Goal: Task Accomplishment & Management: Manage account settings

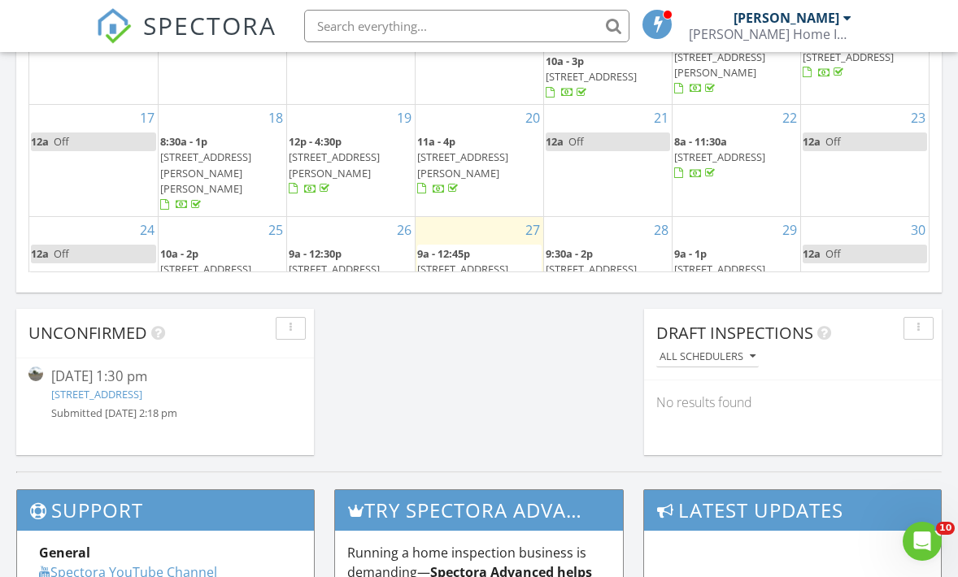
scroll to position [24, 0]
click at [142, 394] on link "210 n 16th st, Billings , Mt 59101" at bounding box center [96, 394] width 91 height 15
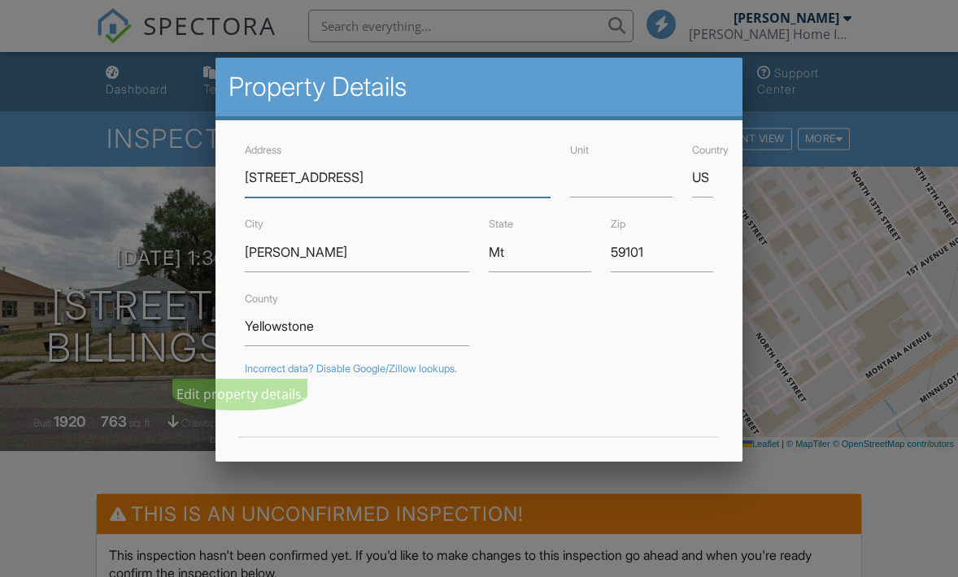
click at [274, 181] on input "210 n 16th st" at bounding box center [398, 178] width 306 height 40
click at [322, 178] on input "210 N 16th st" at bounding box center [398, 178] width 306 height 40
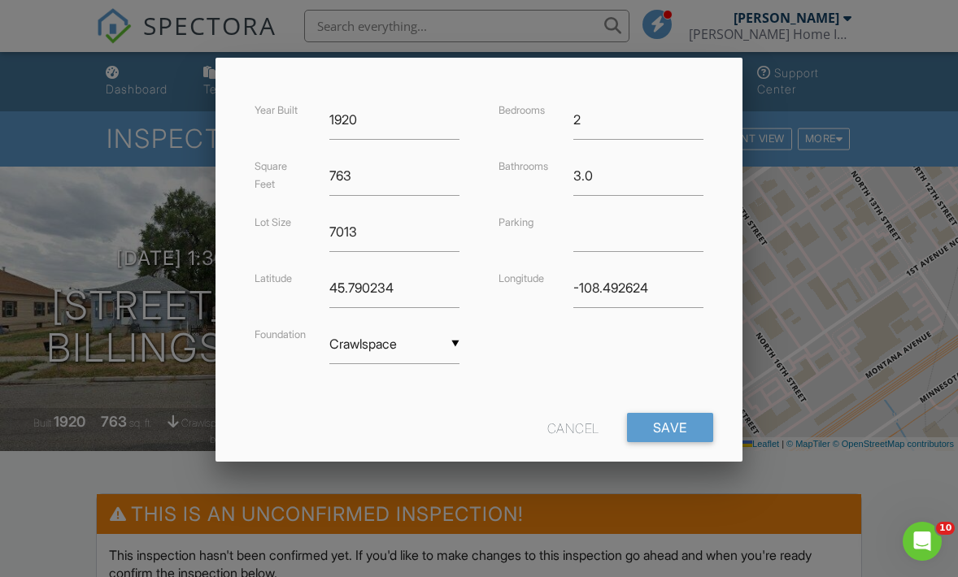
scroll to position [364, 0]
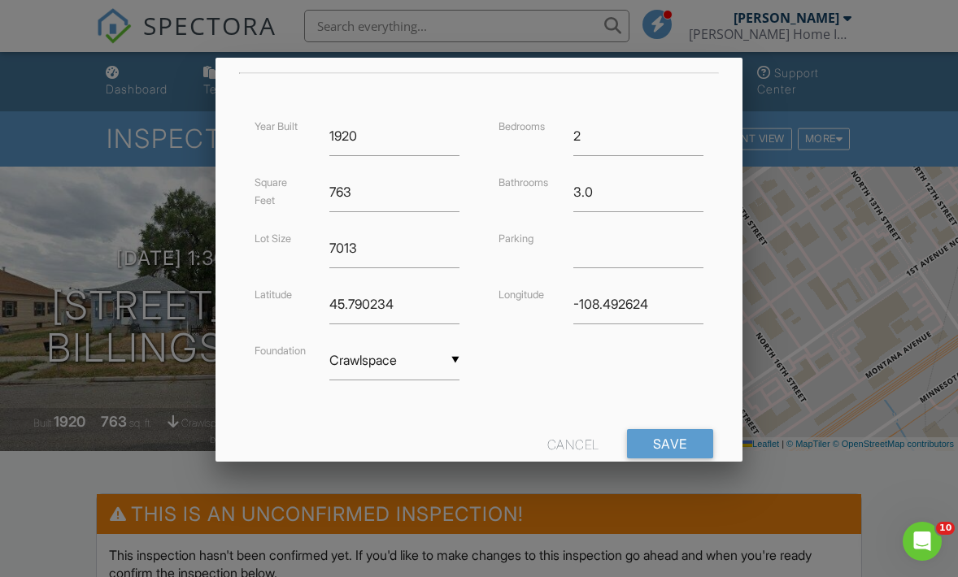
type input "[STREET_ADDRESS]"
type input "3"
click at [694, 133] on input "3" at bounding box center [638, 136] width 130 height 40
type input "-108.4926244"
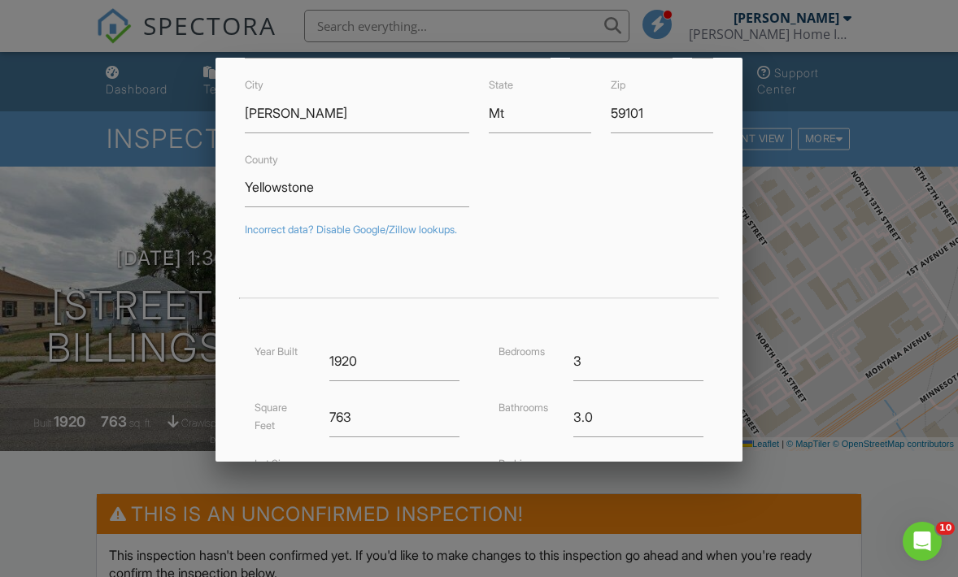
scroll to position [248, 0]
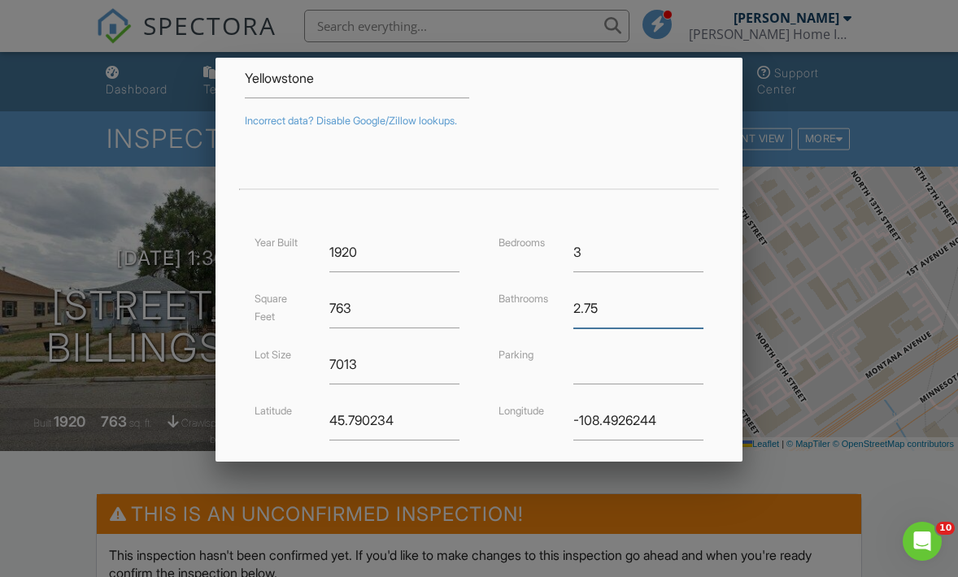
click at [699, 310] on input "2.75" at bounding box center [638, 309] width 130 height 40
click at [699, 310] on input "2.5" at bounding box center [638, 309] width 130 height 40
click at [699, 310] on input "2.25" at bounding box center [638, 309] width 130 height 40
click at [699, 310] on input "2" at bounding box center [638, 309] width 130 height 40
click at [699, 310] on input "1.75" at bounding box center [638, 309] width 130 height 40
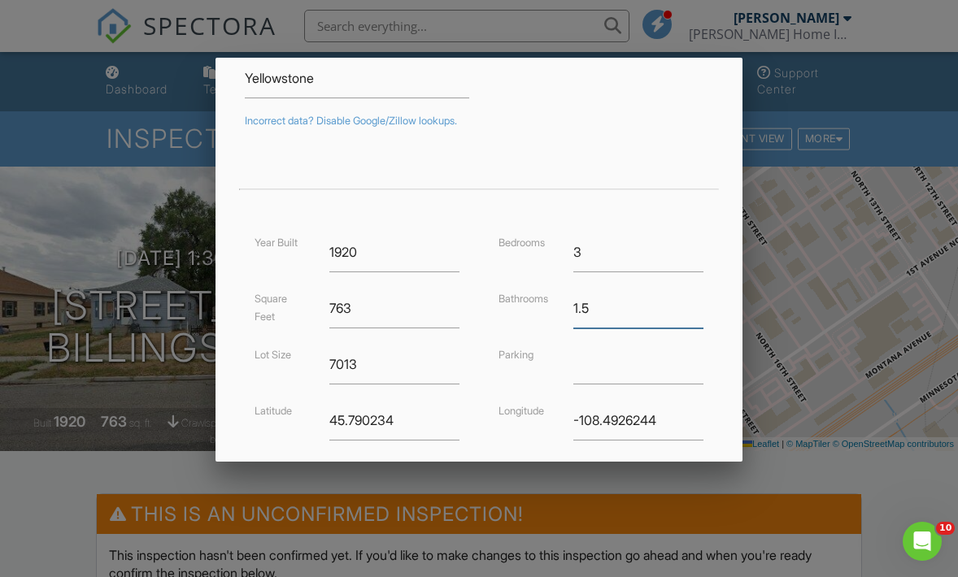
click at [699, 310] on input "1.5" at bounding box center [638, 309] width 130 height 40
click at [699, 310] on input "1.25" at bounding box center [638, 309] width 130 height 40
type input "1"
click at [699, 310] on input "1" at bounding box center [638, 309] width 130 height 40
click at [634, 168] on div at bounding box center [479, 167] width 488 height 46
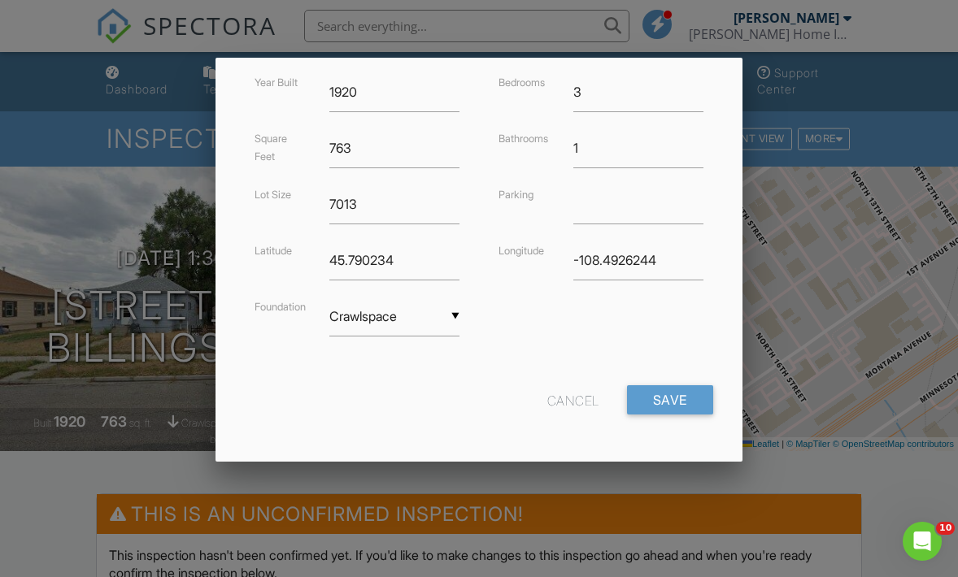
scroll to position [407, 0]
click at [670, 407] on input "Save" at bounding box center [670, 400] width 86 height 29
click at [669, 397] on input "Save" at bounding box center [670, 400] width 86 height 29
click at [629, 350] on div "Year Built 1920 Square Feet 763 Lot Size 7013 Latitude 45.790234 Foundation ▼ C…" at bounding box center [479, 221] width 488 height 297
click at [657, 393] on input "Save" at bounding box center [670, 400] width 86 height 29
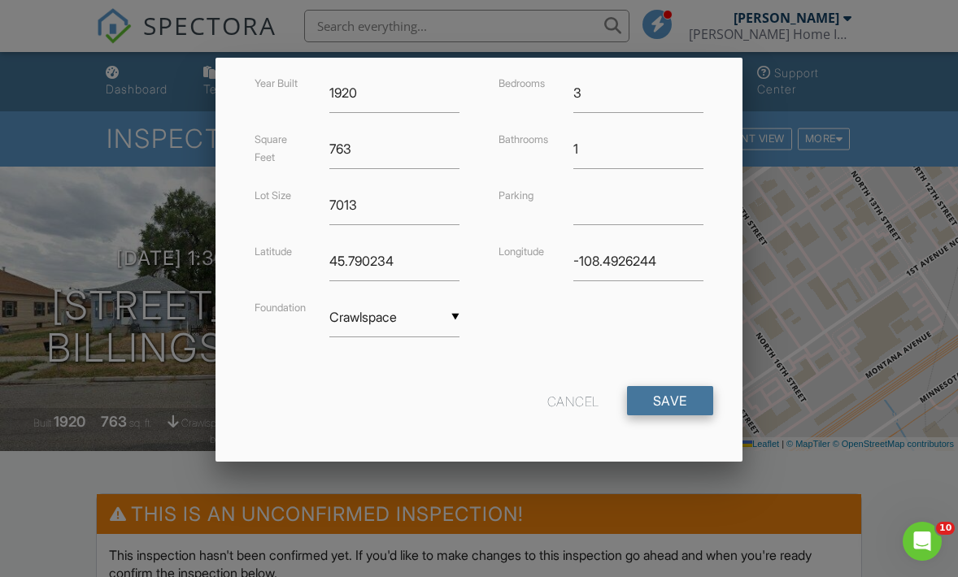
click at [670, 398] on input "Save" at bounding box center [670, 400] width 86 height 29
type input "-1"
click at [703, 389] on input "Save" at bounding box center [670, 400] width 86 height 29
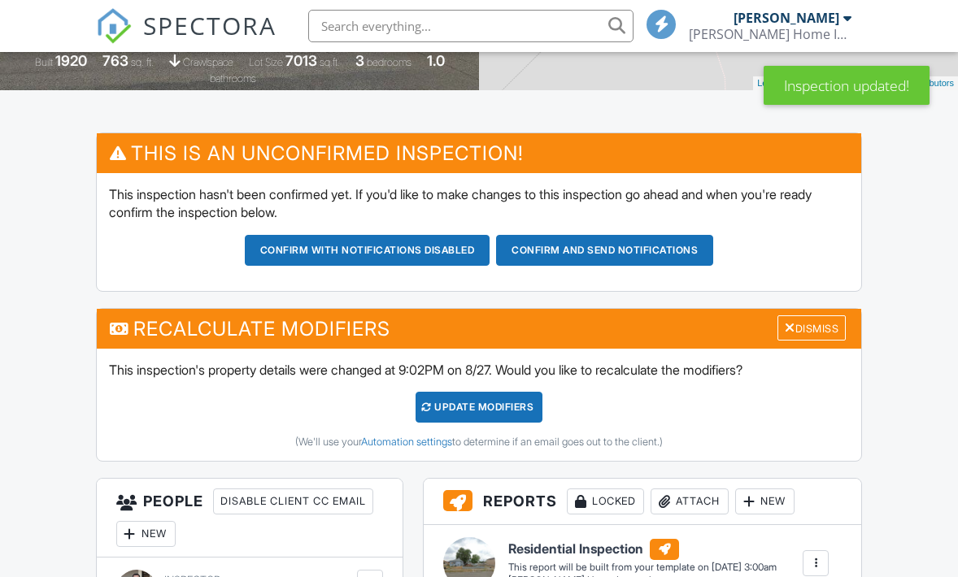
scroll to position [361, 0]
click at [530, 407] on div "UPDATE Modifiers" at bounding box center [480, 407] width 128 height 31
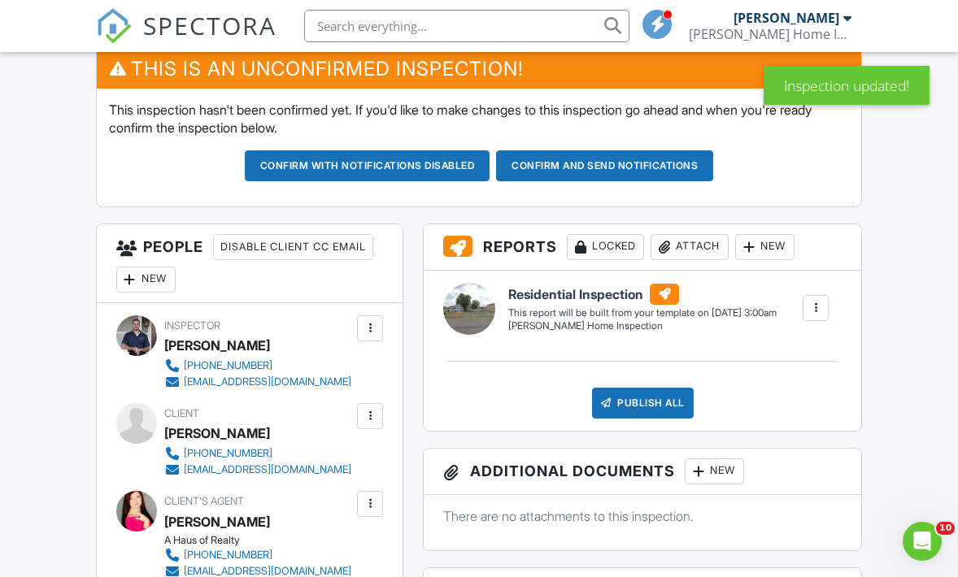
scroll to position [441, 0]
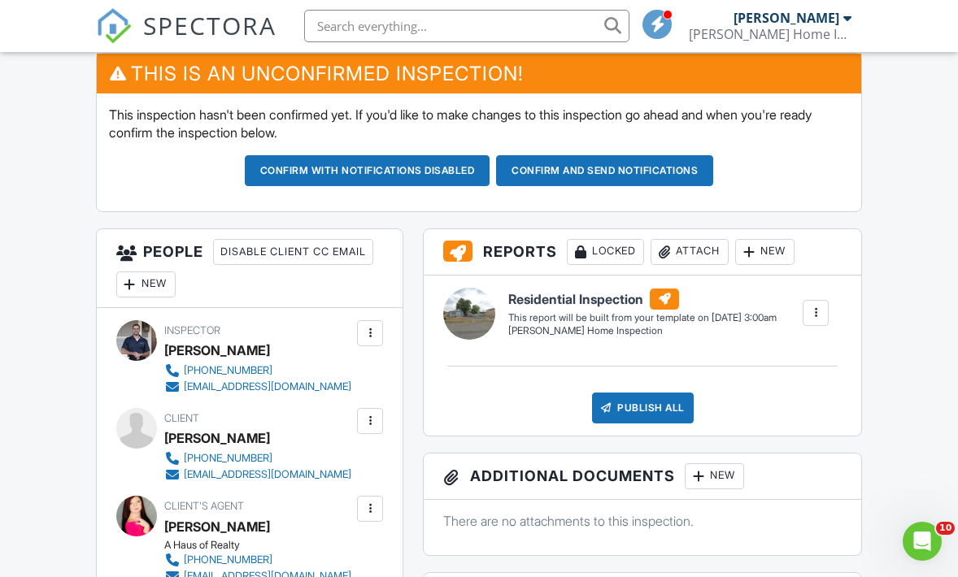
click at [133, 278] on div at bounding box center [130, 284] width 16 height 16
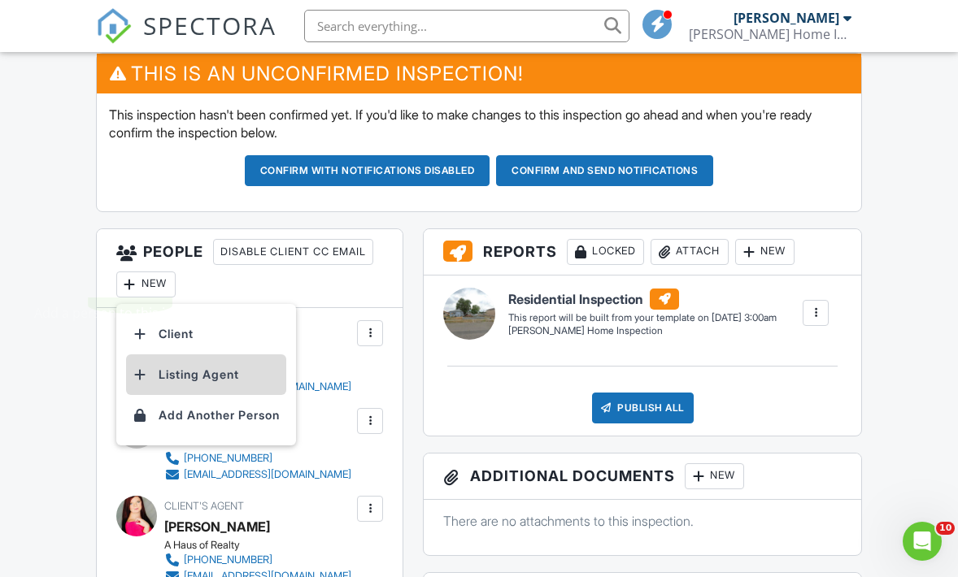
click at [159, 377] on li "Listing Agent" at bounding box center [206, 375] width 160 height 41
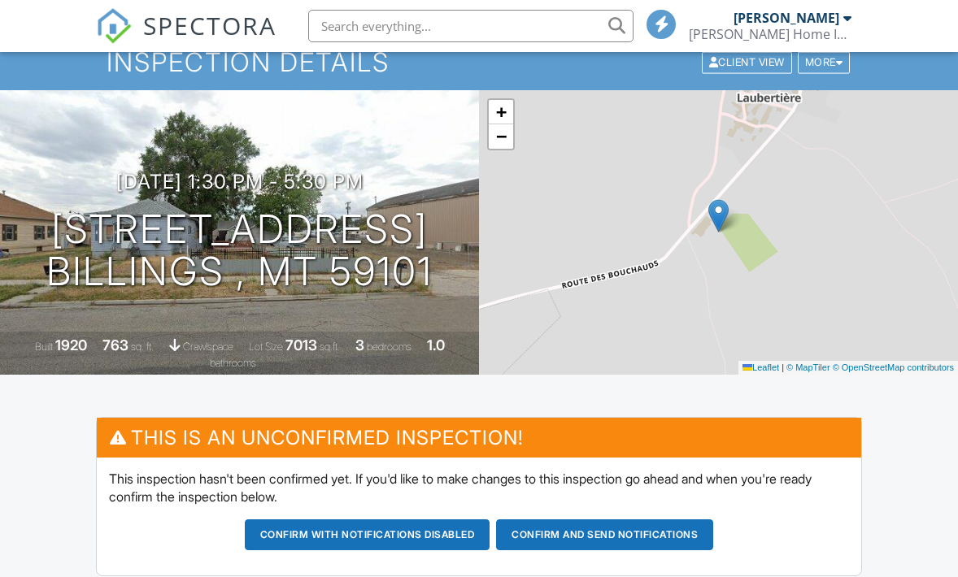
scroll to position [-5, 0]
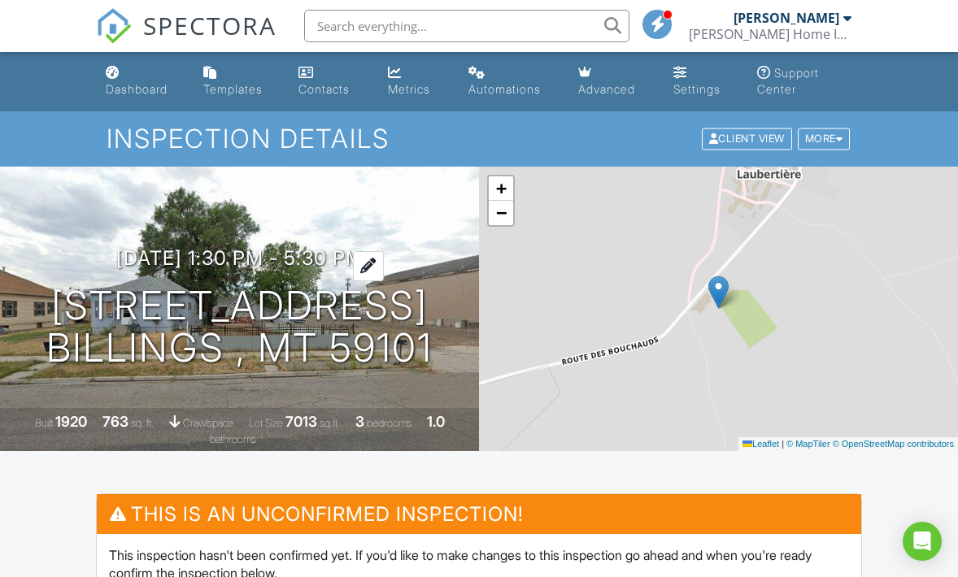
click at [381, 260] on div at bounding box center [368, 266] width 31 height 30
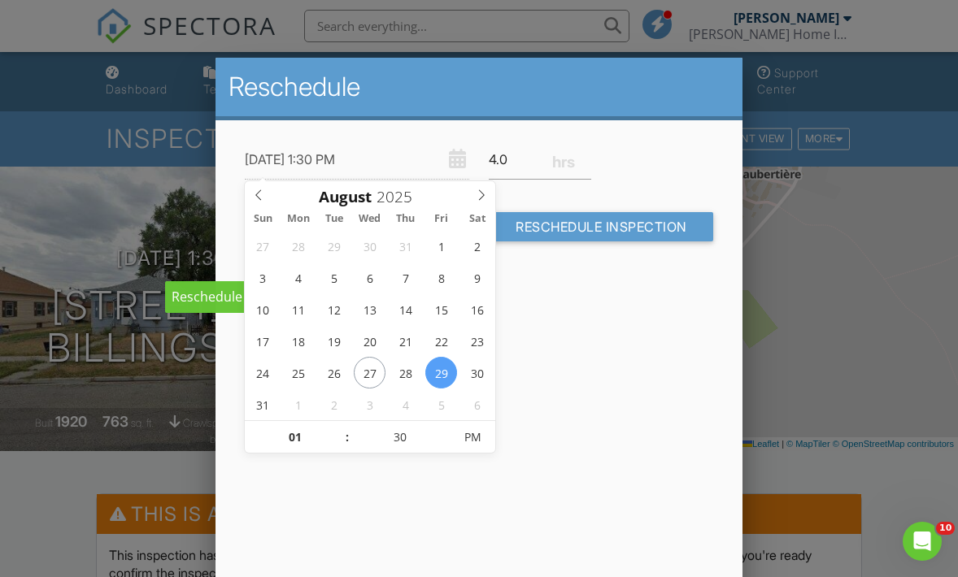
scroll to position [0, 0]
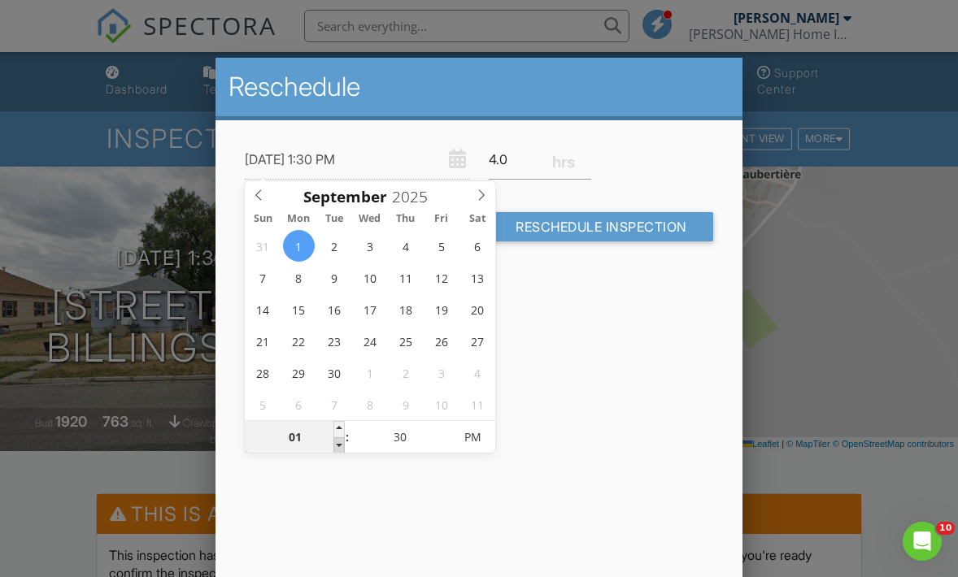
type input "09/01/2025 12:30 PM"
type input "12"
click at [339, 448] on span at bounding box center [338, 446] width 11 height 16
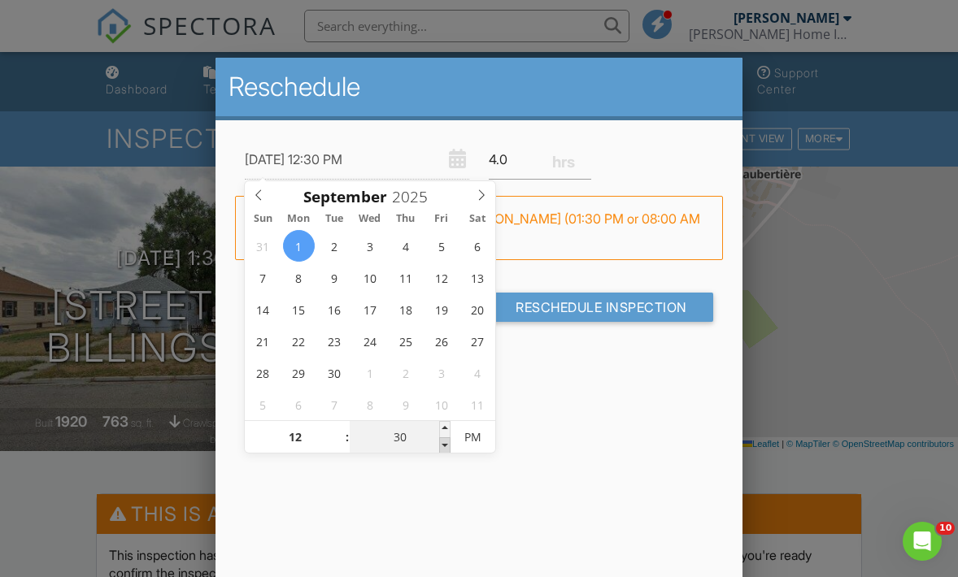
type input "09/01/2025 12:25 PM"
type input "25"
click at [449, 443] on span at bounding box center [444, 446] width 11 height 16
type input "09/01/2025 12:20 PM"
type input "20"
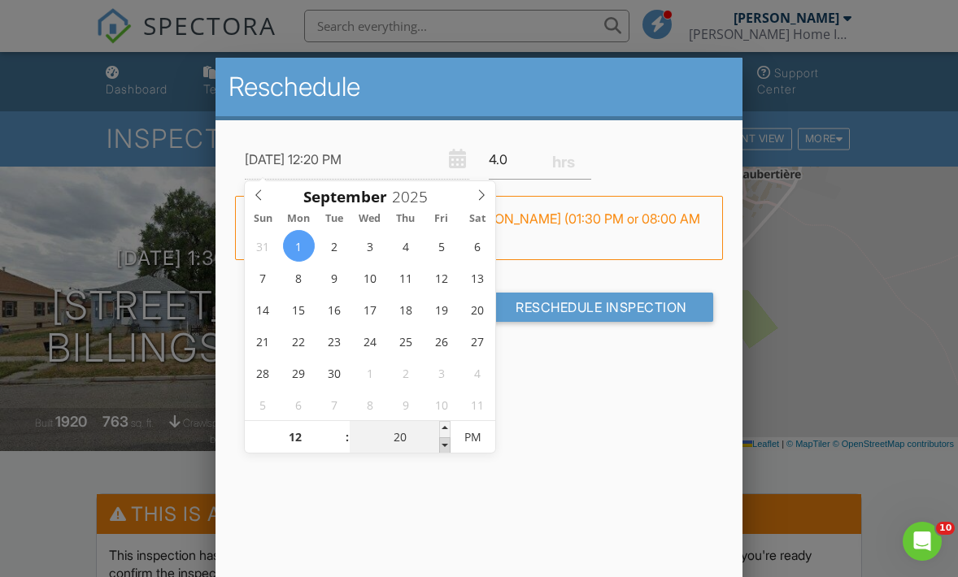
click at [449, 443] on span at bounding box center [444, 446] width 11 height 16
type input "09/01/2025 12:15 PM"
type input "15"
click at [449, 443] on span at bounding box center [444, 446] width 11 height 16
type input "09/01/2025 12:10 PM"
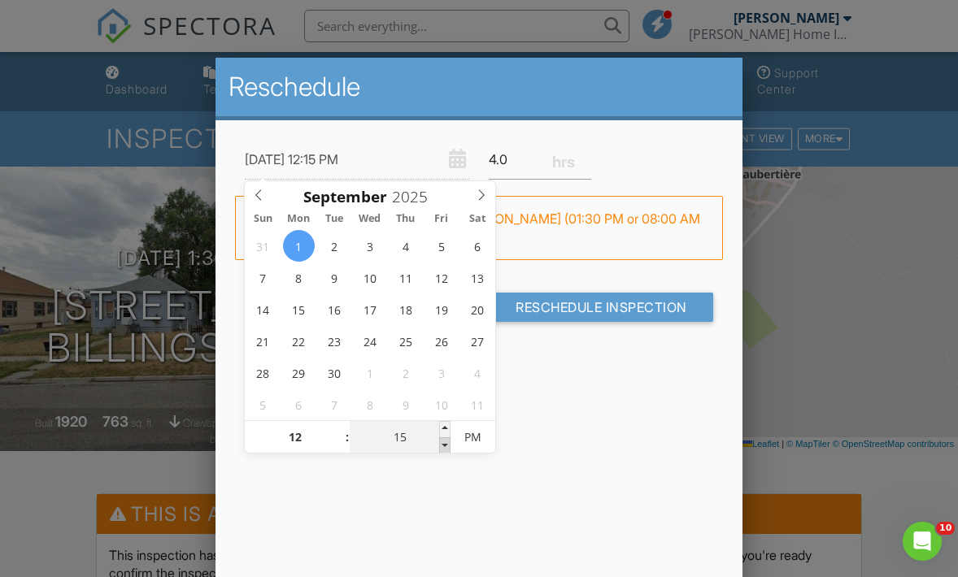
type input "10"
click at [449, 443] on span at bounding box center [444, 446] width 11 height 16
type input "09/01/2025 12:05 PM"
type input "05"
click at [449, 443] on span at bounding box center [444, 446] width 11 height 16
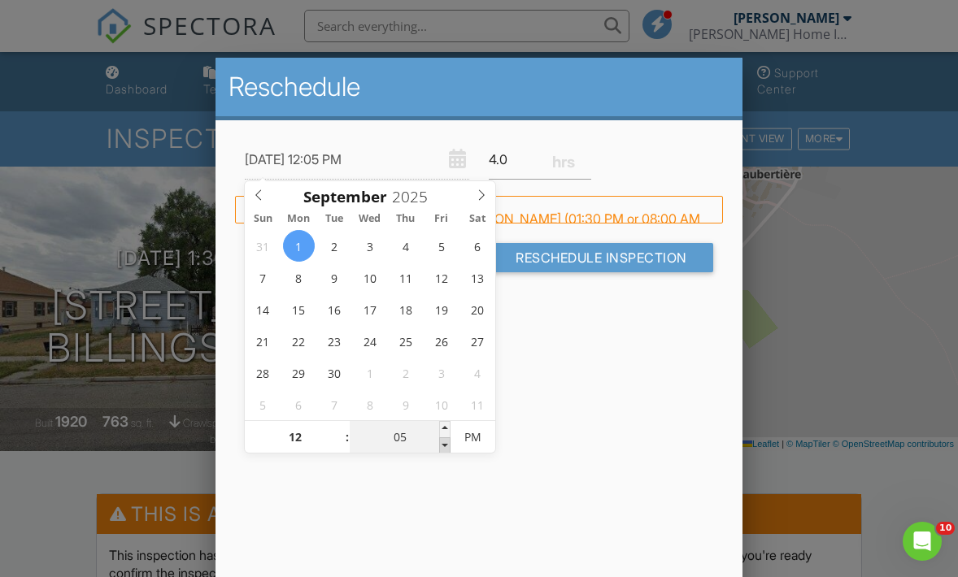
type input "09/01/2025 12:00 PM"
type input "00"
click at [449, 443] on span at bounding box center [444, 446] width 11 height 16
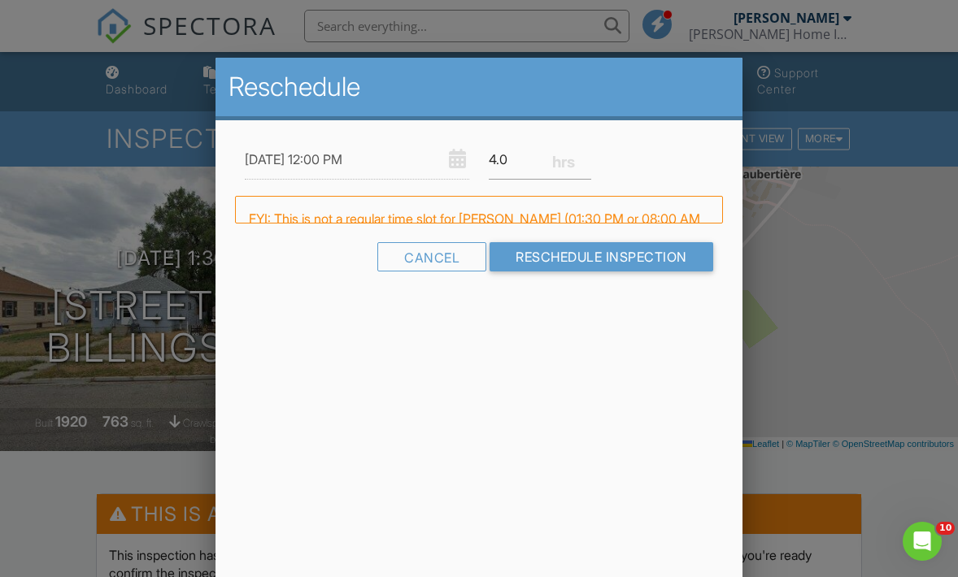
click at [571, 411] on div "Reschedule 09/01/2025 12:00 PM 4.0 Warning: this date/time is in the past. FYI:…" at bounding box center [479, 342] width 527 height 569
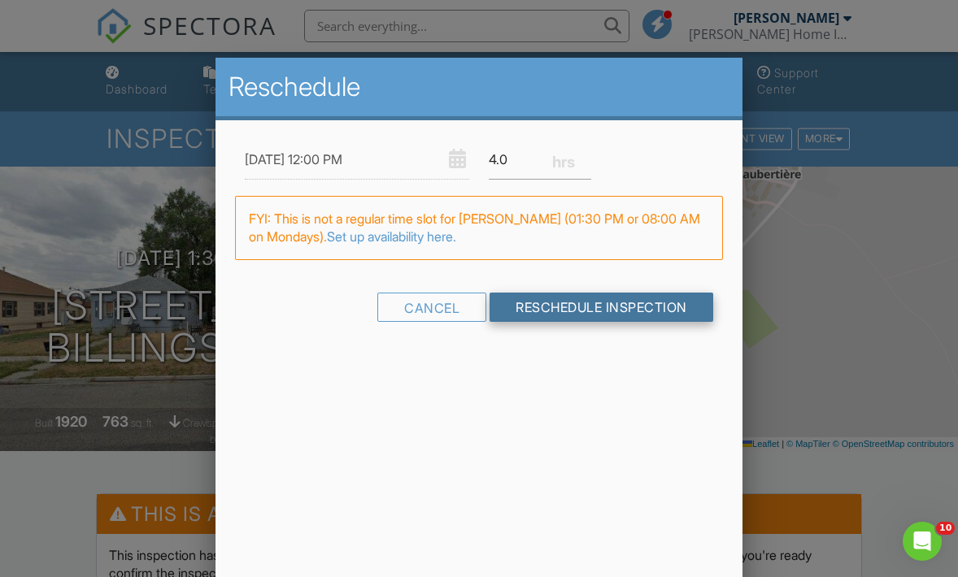
click at [565, 307] on input "Reschedule Inspection" at bounding box center [602, 307] width 224 height 29
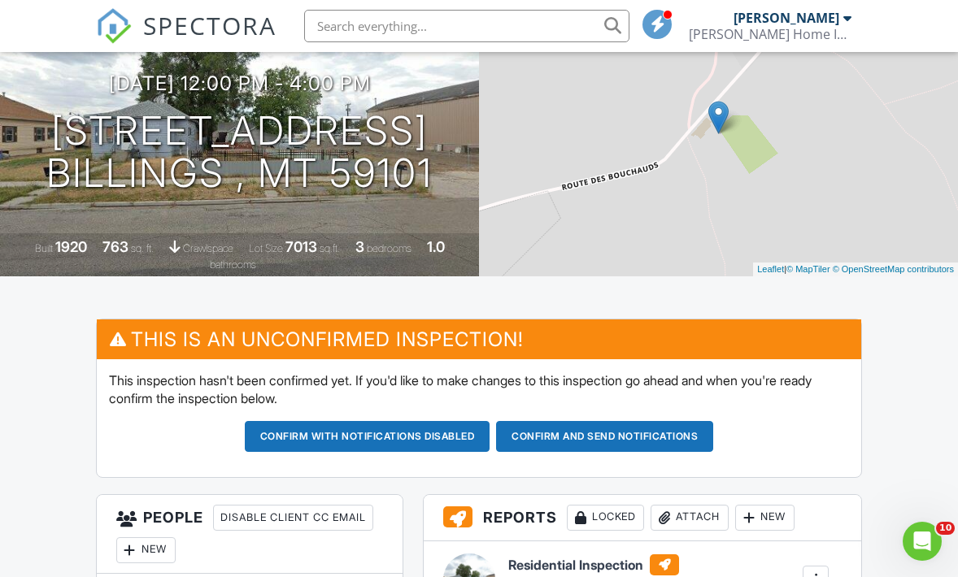
scroll to position [178, 0]
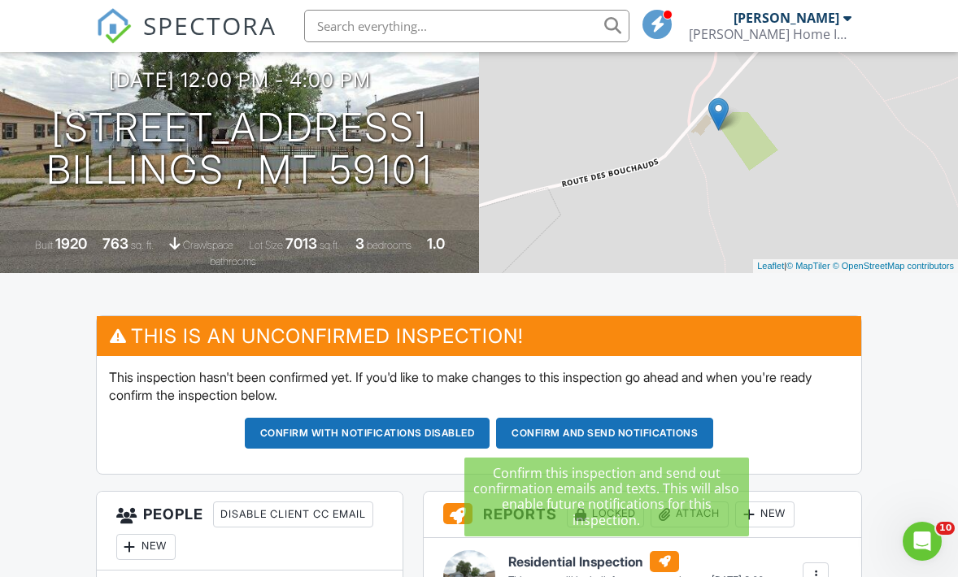
click at [490, 434] on button "Confirm and send notifications" at bounding box center [368, 433] width 246 height 31
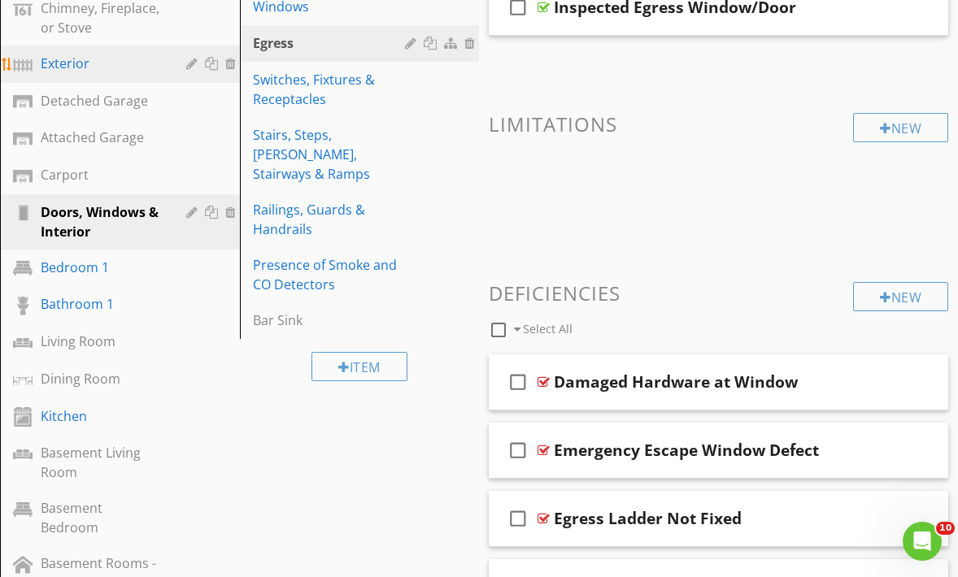
click at [85, 62] on div "Exterior" at bounding box center [102, 64] width 122 height 20
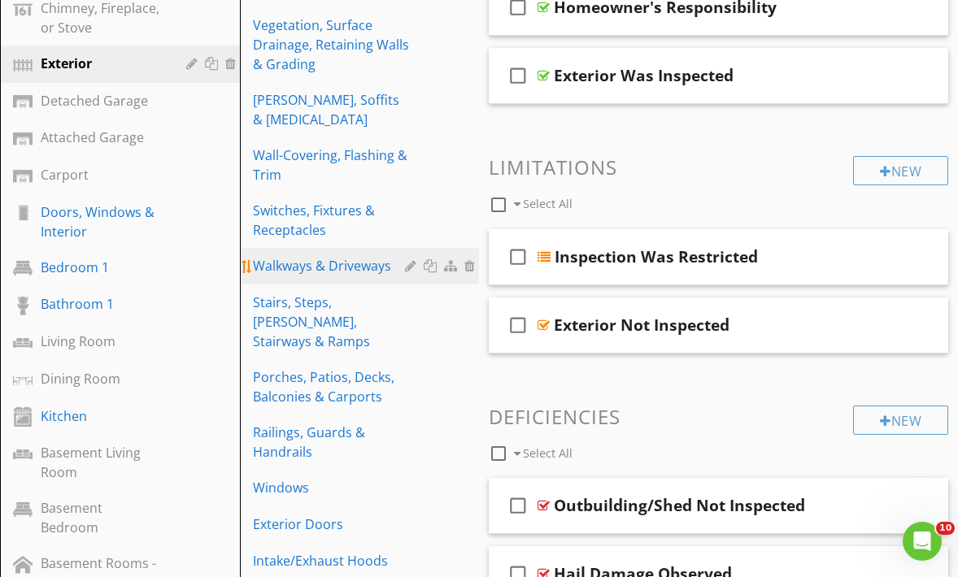
click at [292, 256] on div "Walkways & Driveways" at bounding box center [332, 266] width 158 height 20
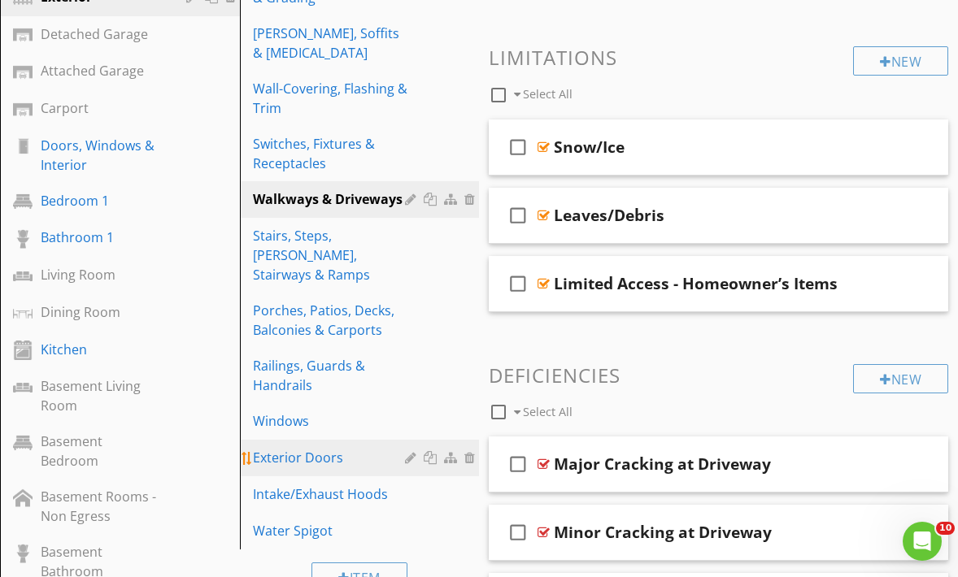
scroll to position [306, 0]
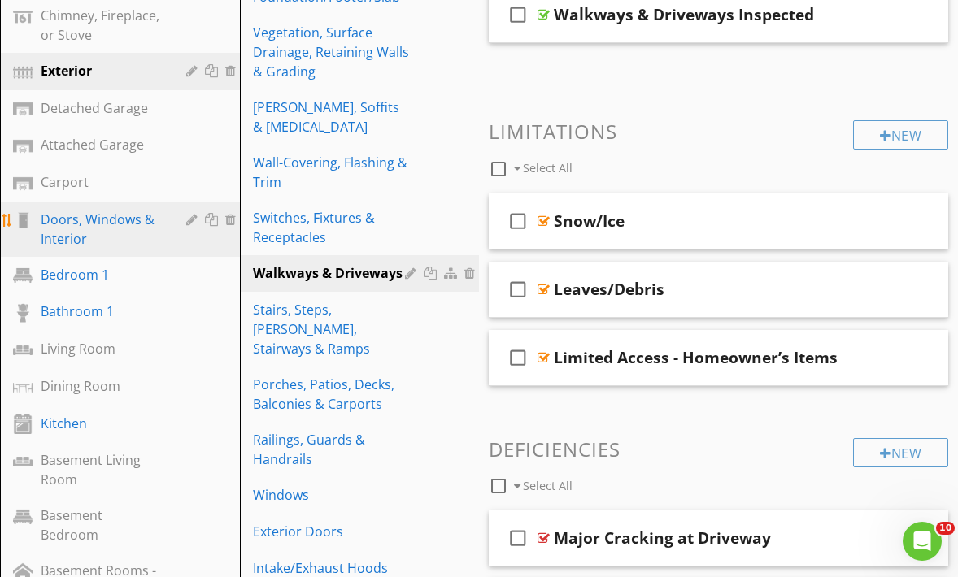
click at [127, 210] on div "Doors, Windows & Interior" at bounding box center [102, 229] width 122 height 39
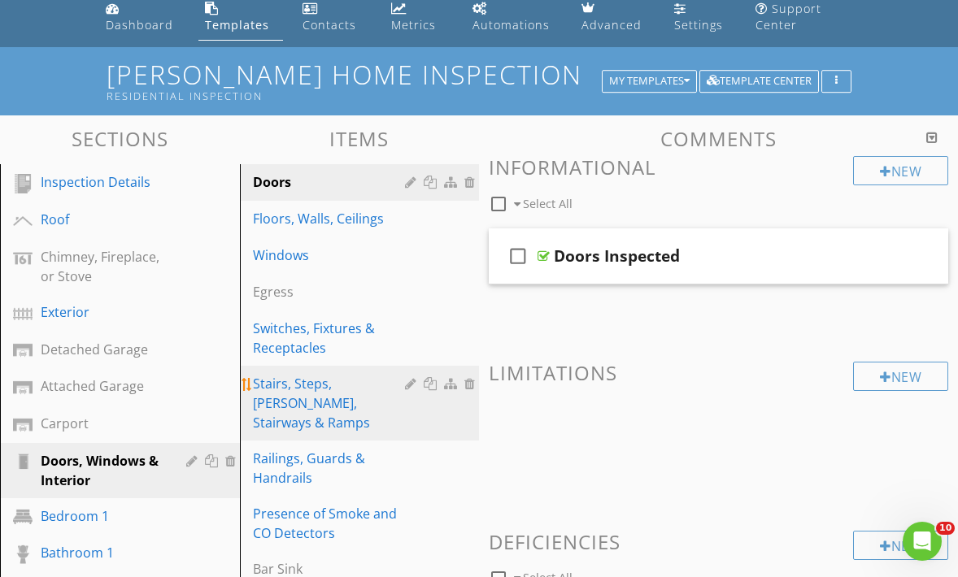
scroll to position [54, 0]
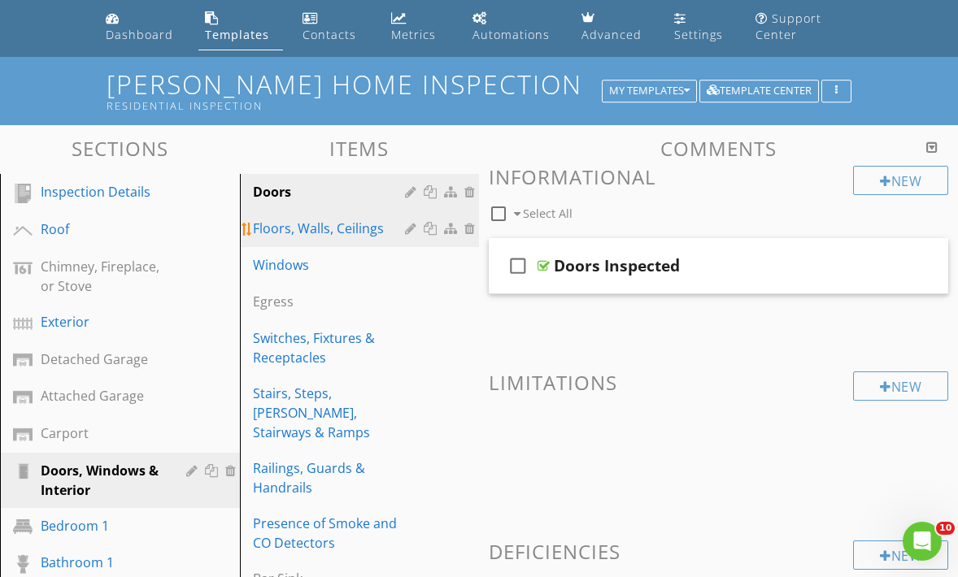
click at [308, 234] on div "Floors, Walls, Ceilings" at bounding box center [332, 229] width 158 height 20
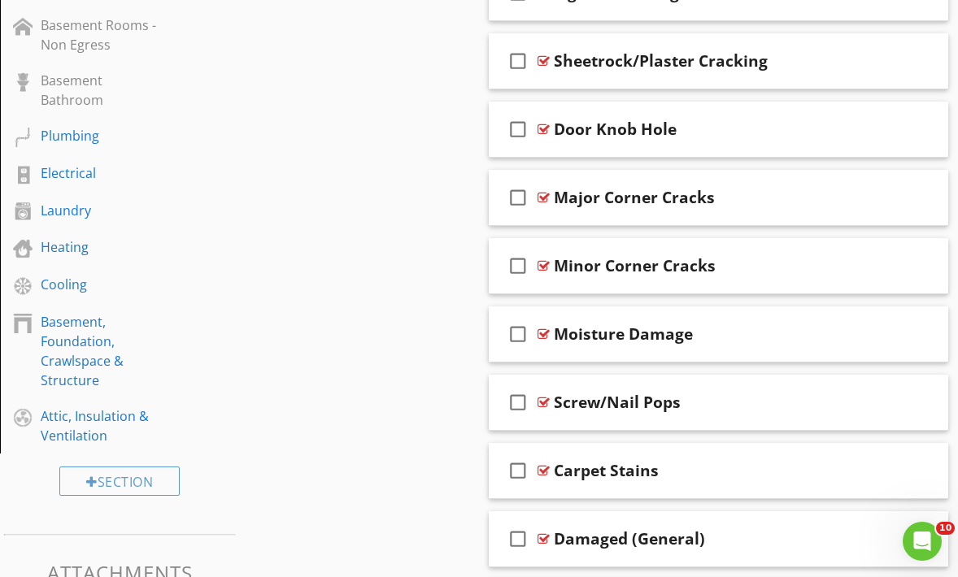
scroll to position [855, 0]
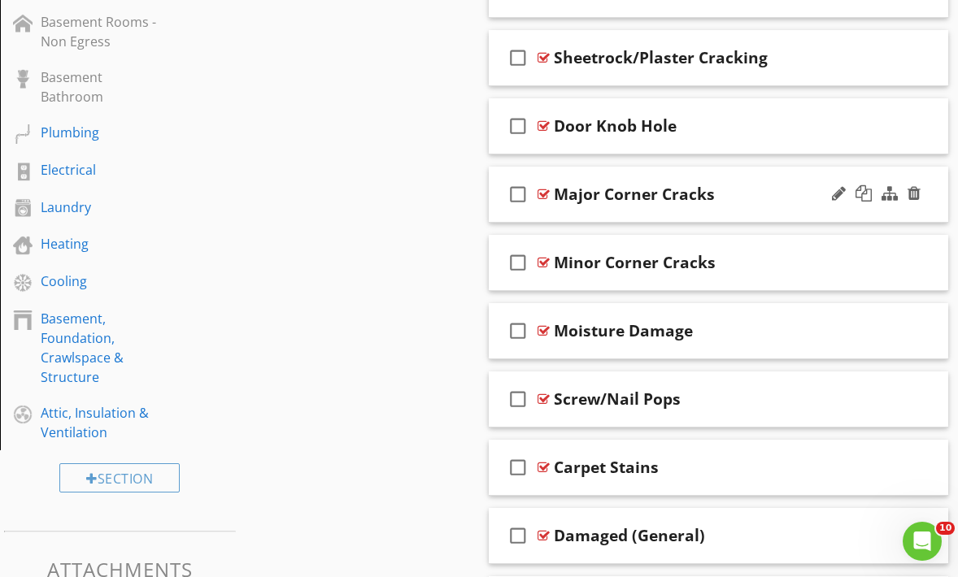
click at [625, 207] on div "check_box_outline_blank Major Corner Cracks" at bounding box center [718, 195] width 459 height 56
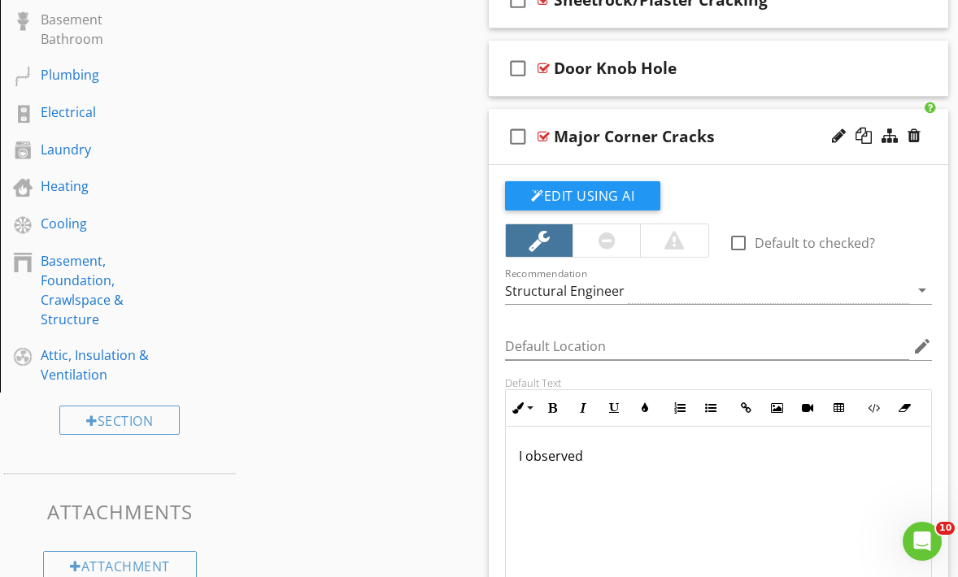
scroll to position [909, 0]
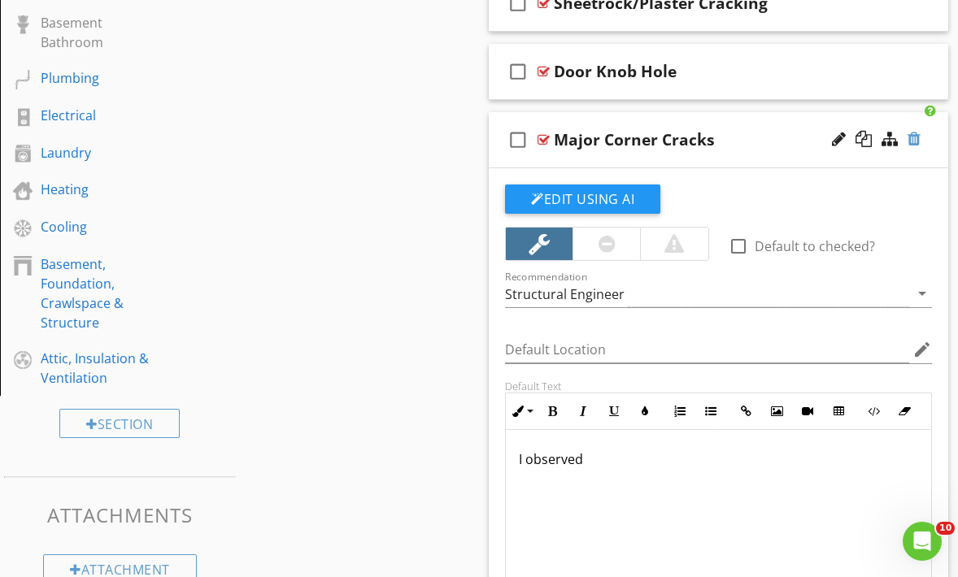
click at [919, 137] on div at bounding box center [914, 139] width 13 height 16
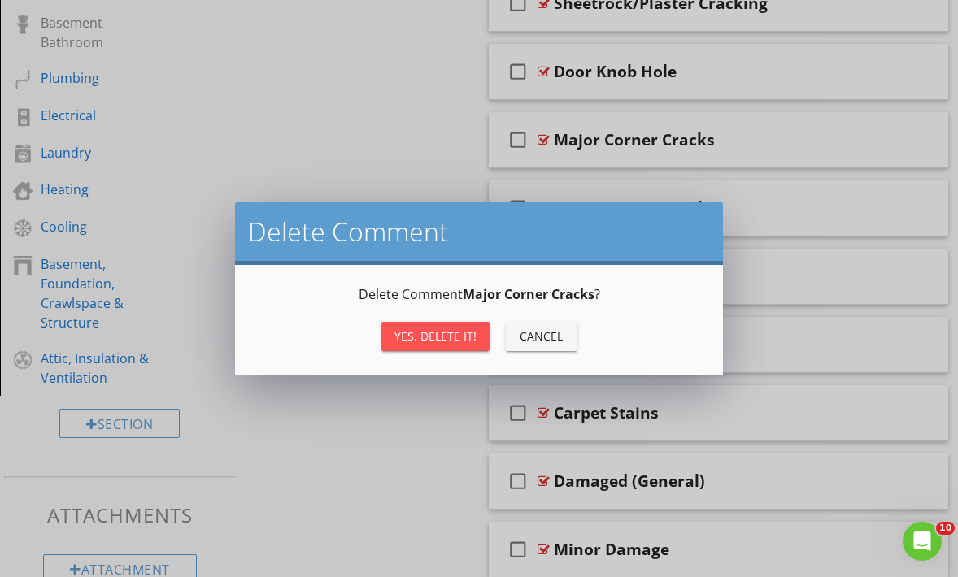
click at [430, 333] on div "Yes, Delete it!" at bounding box center [435, 336] width 82 height 17
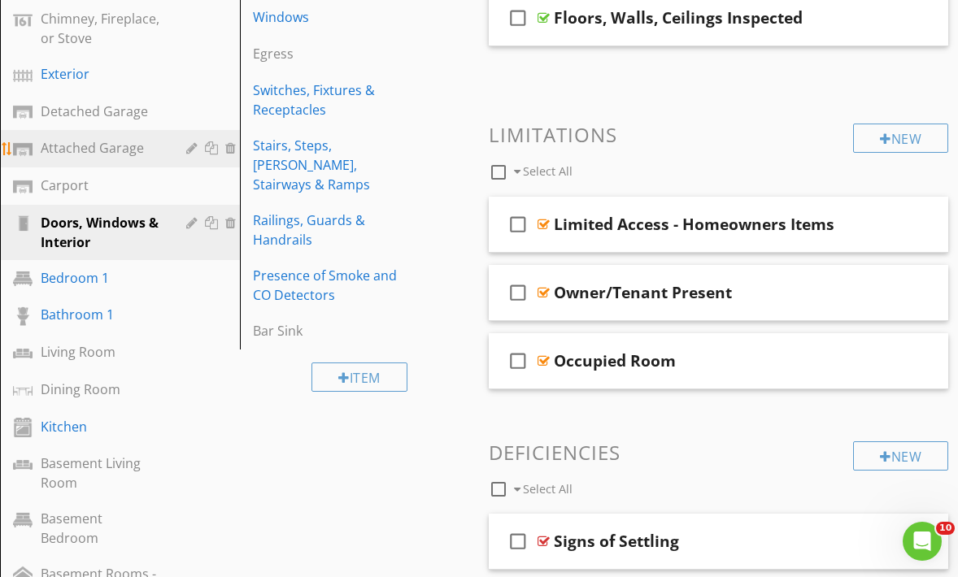
scroll to position [286, 0]
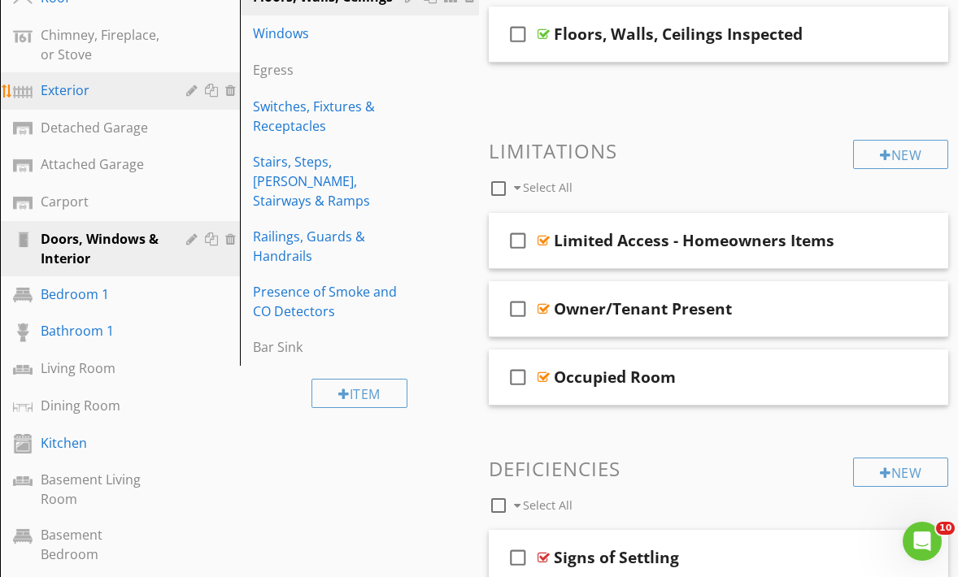
click at [79, 94] on div "Exterior" at bounding box center [102, 91] width 122 height 20
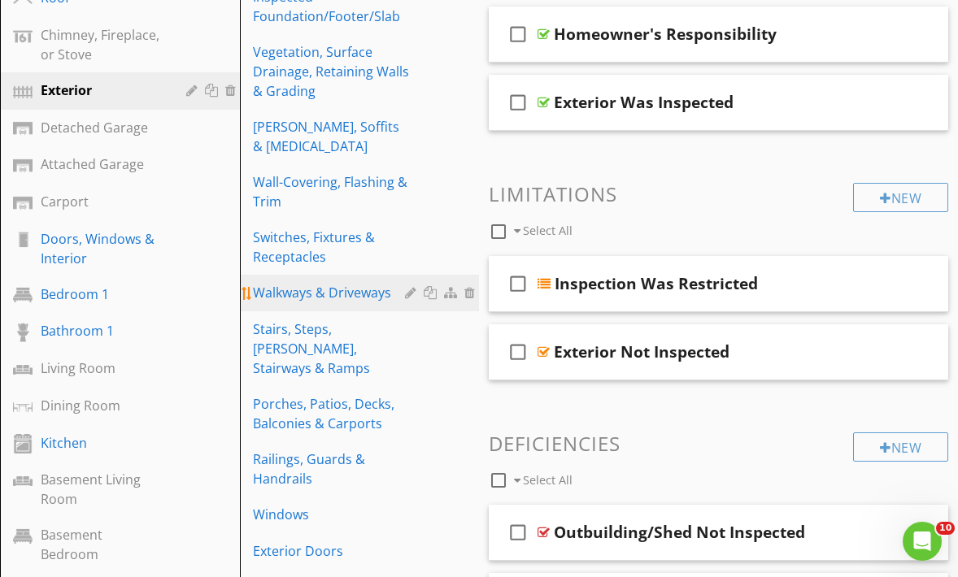
click at [308, 283] on div "Walkways & Driveways" at bounding box center [332, 293] width 158 height 20
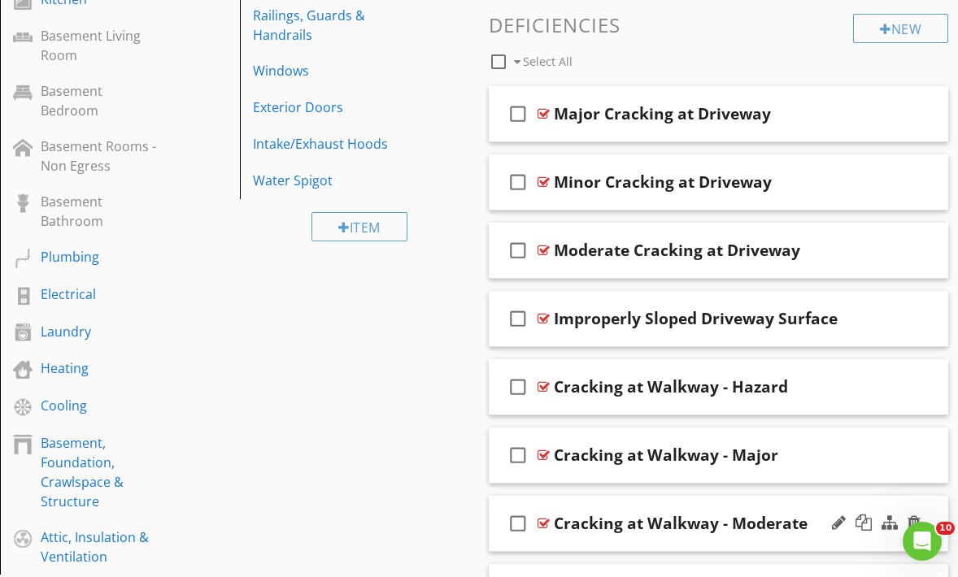
scroll to position [729, 0]
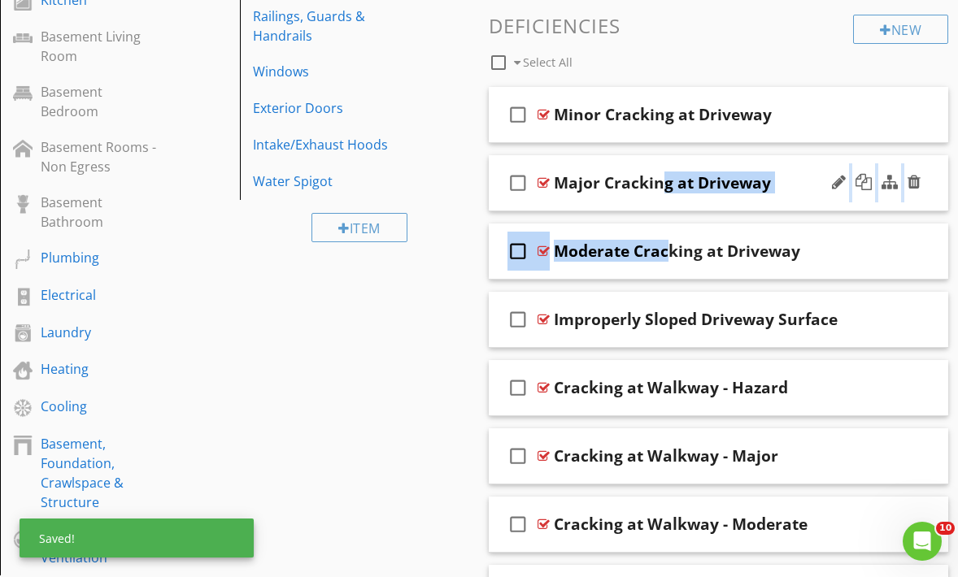
drag, startPoint x: 601, startPoint y: 233, endPoint x: 603, endPoint y: 159, distance: 74.0
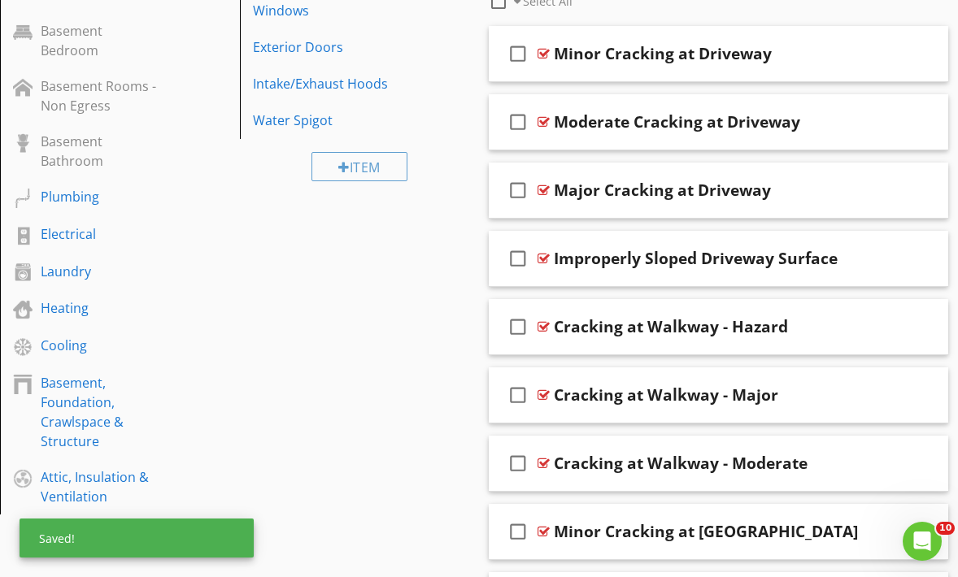
scroll to position [795, 0]
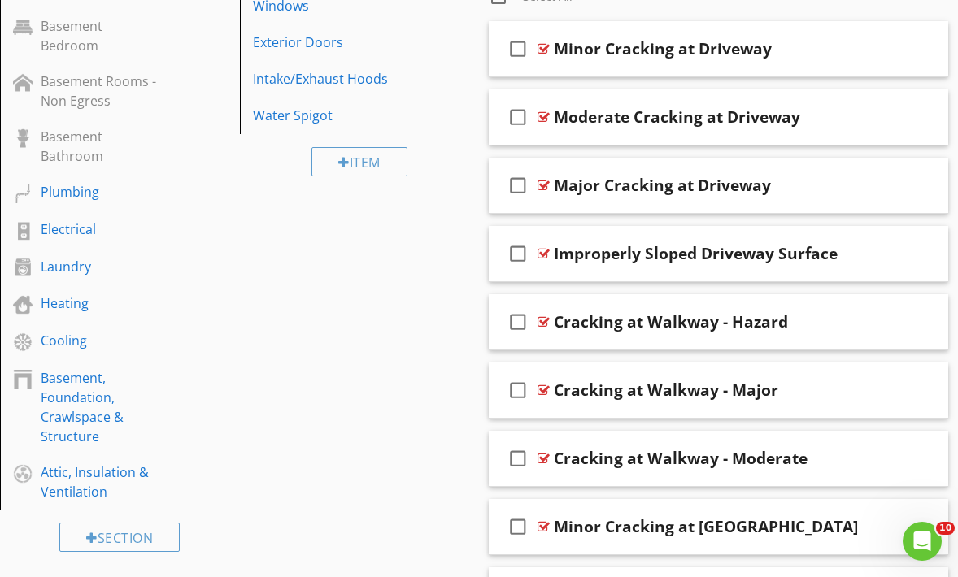
click at [435, 361] on div "Sections Inspection Details Roof Chimney, Fireplace, or Stove Exterior Detached…" at bounding box center [479, 576] width 958 height 2385
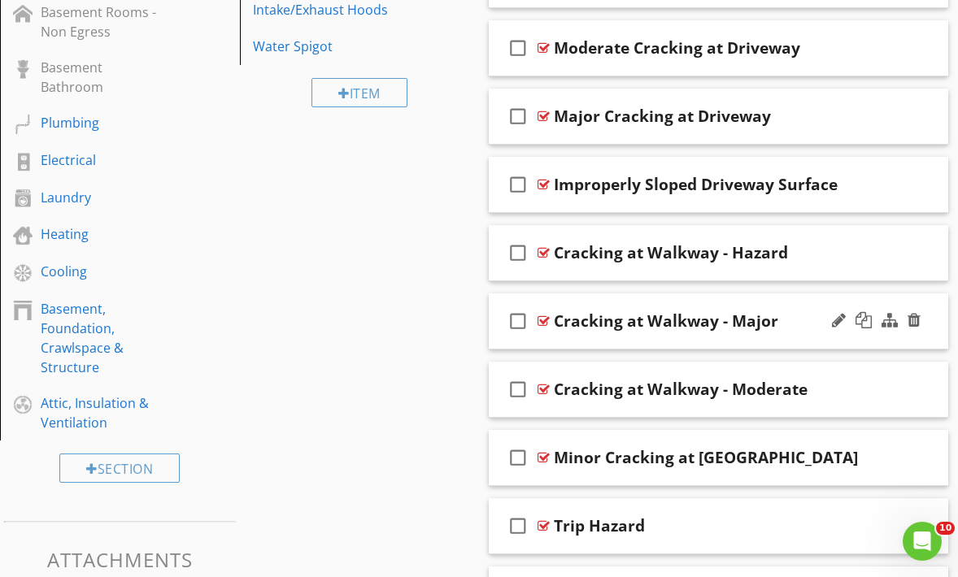
scroll to position [866, 0]
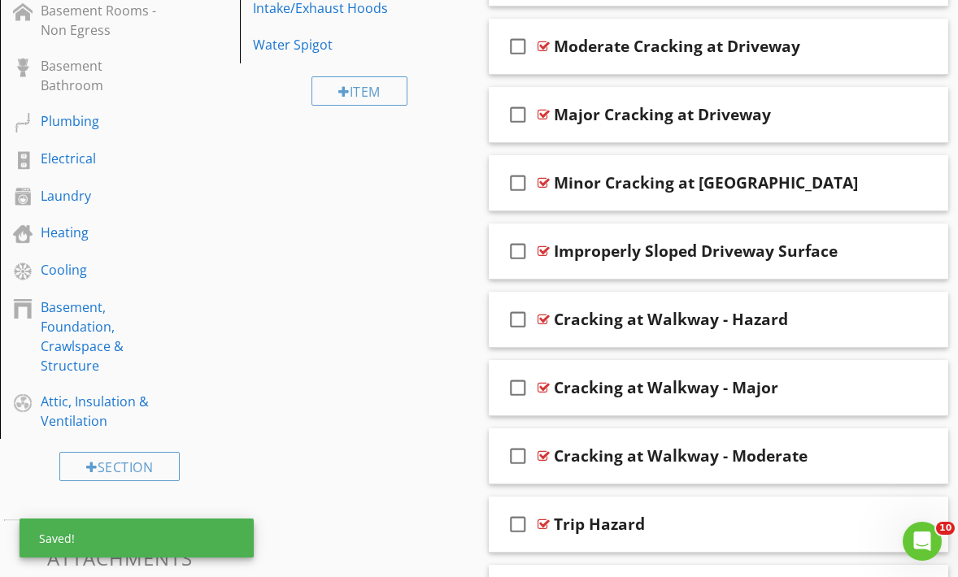
click at [407, 455] on div "Sections Inspection Details Roof Chimney, Fireplace, or Stove Exterior Detached…" at bounding box center [479, 506] width 958 height 2385
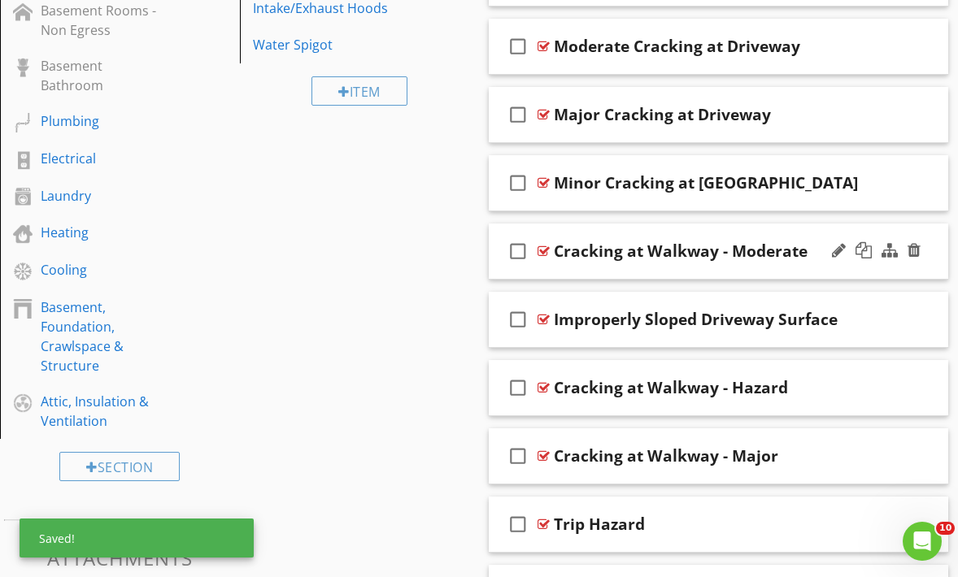
click at [782, 249] on div "Cracking at Walkway - Moderate" at bounding box center [681, 252] width 254 height 20
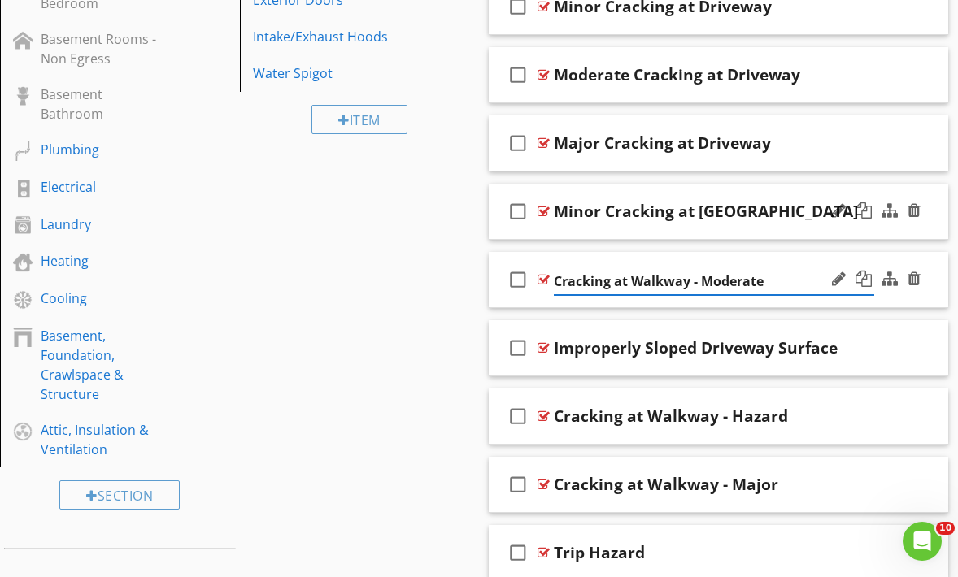
scroll to position [841, 0]
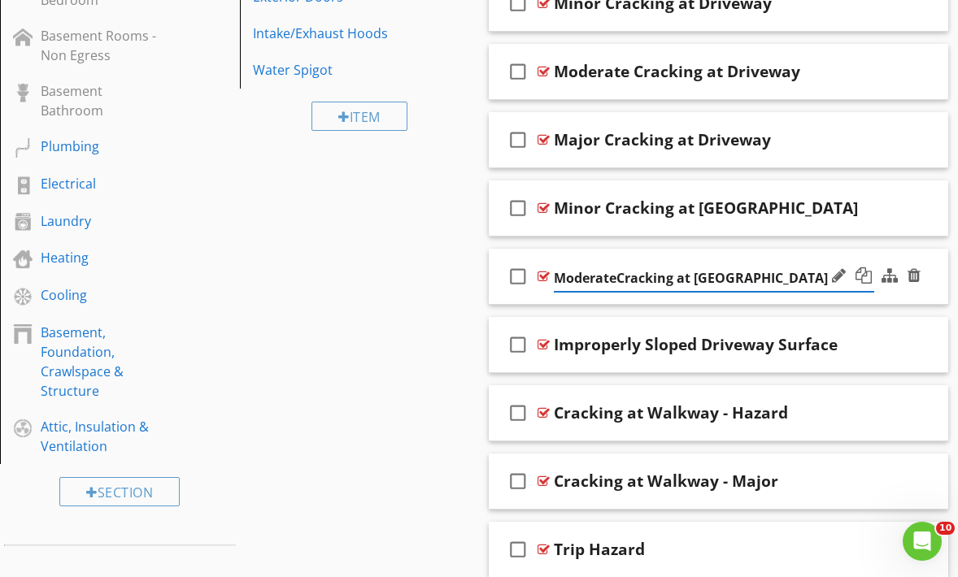
type input "Moderate Cracking at Walkway"
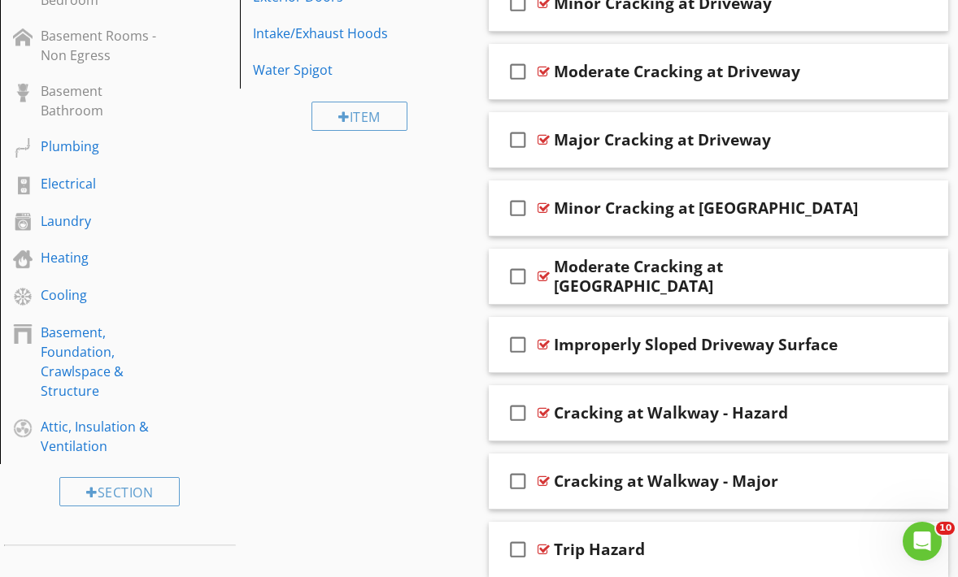
click at [404, 346] on div "Sections Inspection Details Roof Chimney, Fireplace, or Stove Exterior Detached…" at bounding box center [479, 531] width 958 height 2385
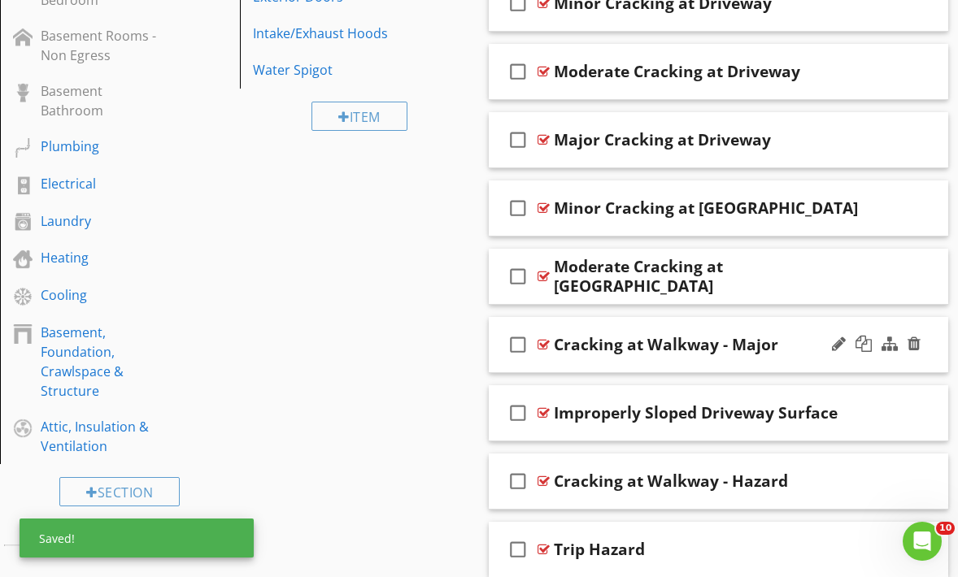
click at [598, 346] on div "Cracking at Walkway - Major" at bounding box center [666, 345] width 224 height 20
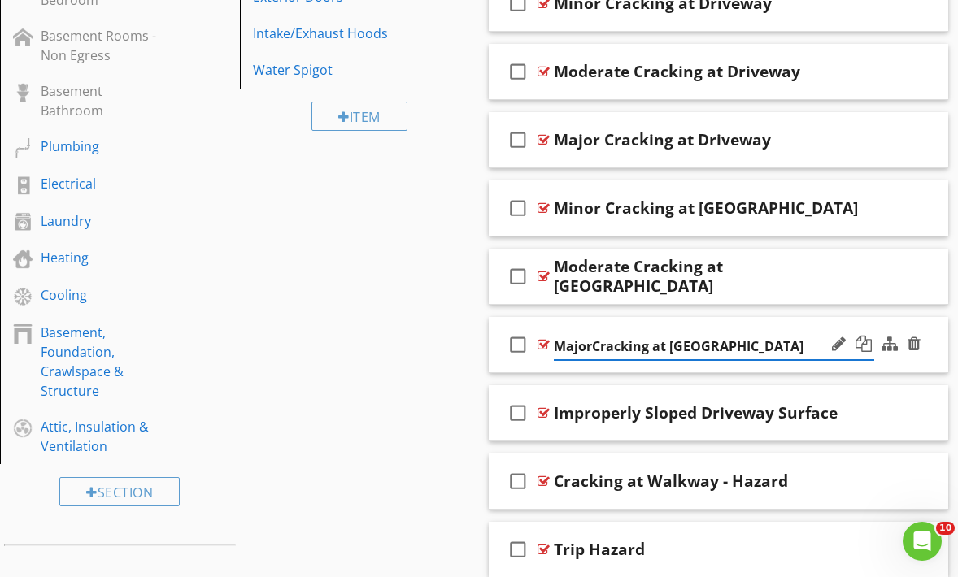
type input "Major Cracking at Walkway"
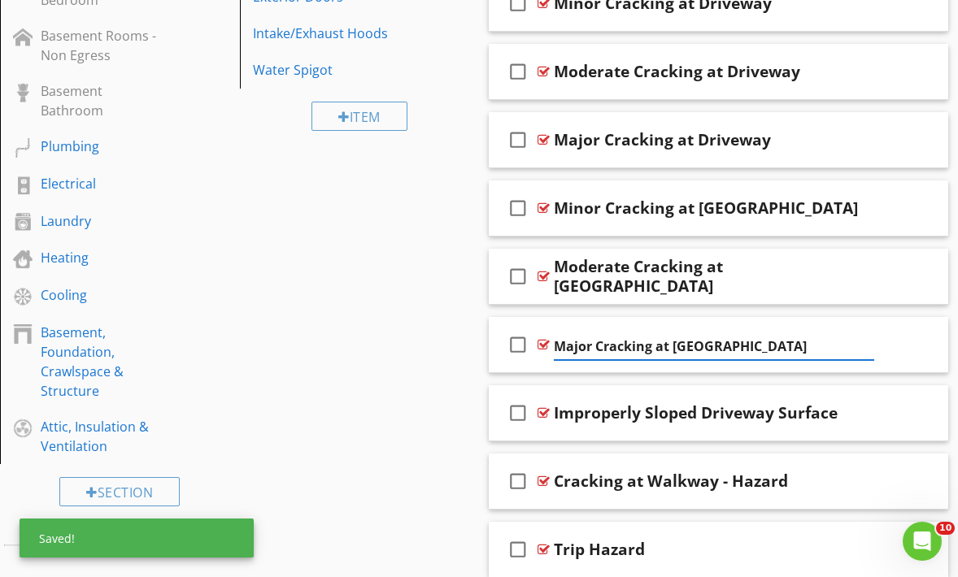
click at [449, 407] on div "Sections Inspection Details Roof Chimney, Fireplace, or Stove Exterior Detached…" at bounding box center [479, 531] width 958 height 2385
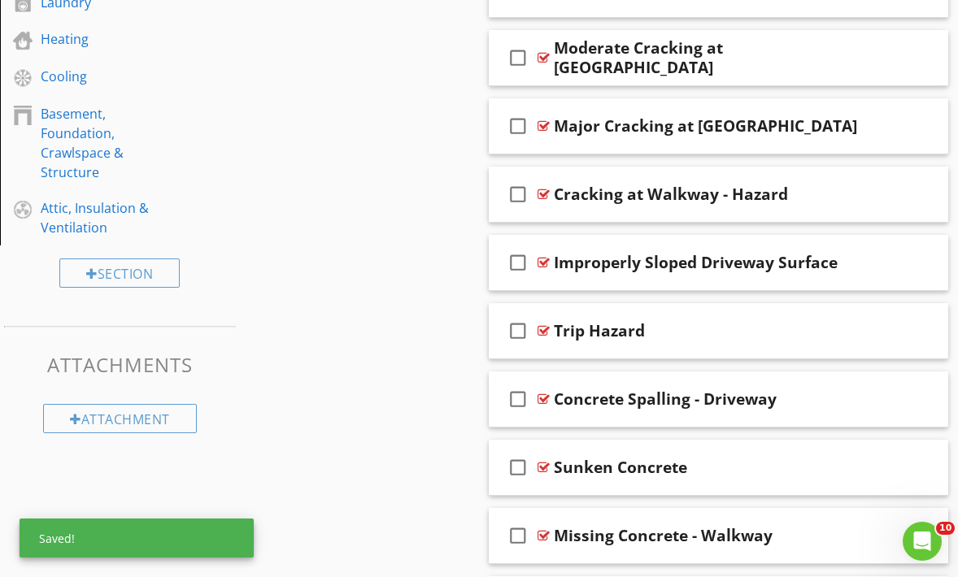
scroll to position [1060, 0]
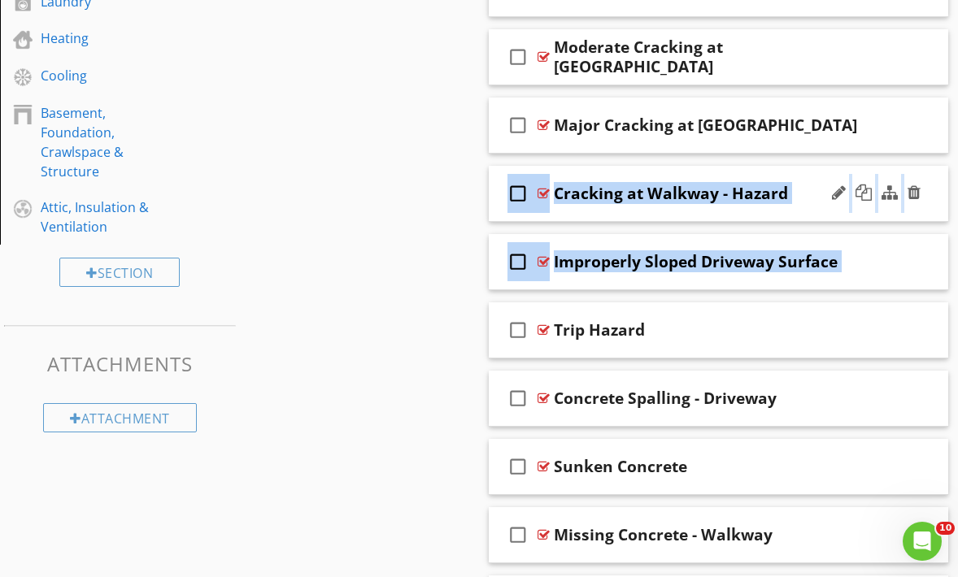
drag, startPoint x: 540, startPoint y: 311, endPoint x: 549, endPoint y: 173, distance: 138.5
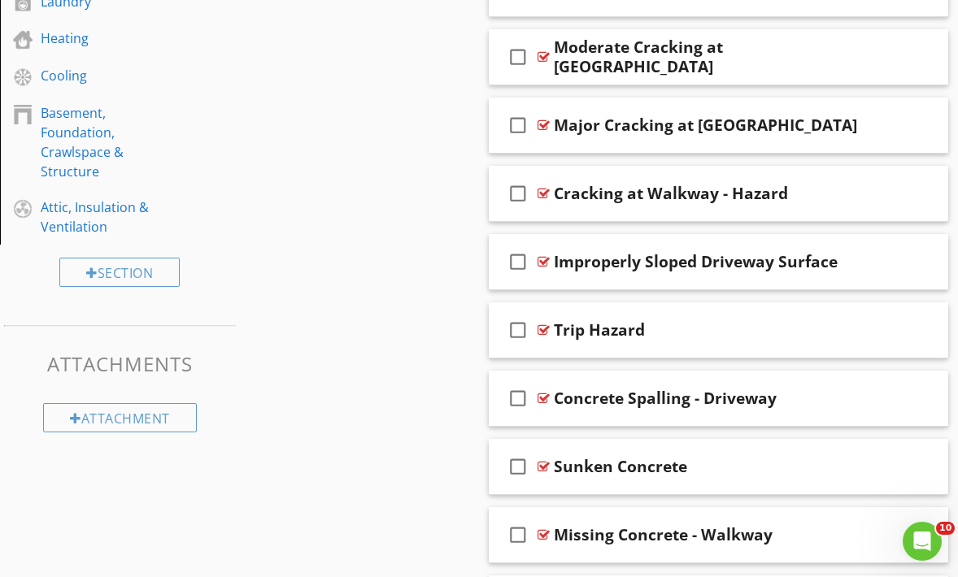
click at [432, 301] on div "Sections Inspection Details Roof Chimney, Fireplace, or Stove Exterior Detached…" at bounding box center [479, 311] width 958 height 2385
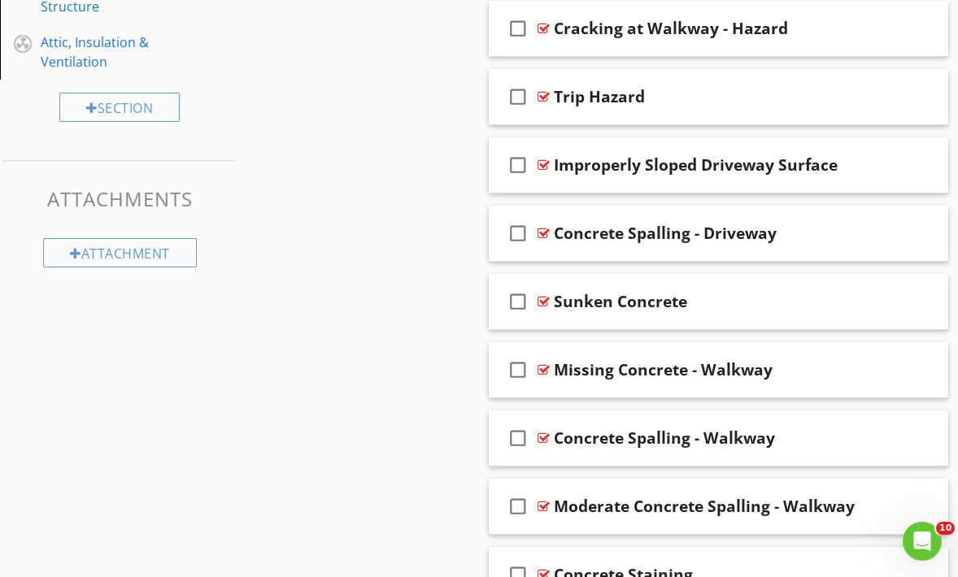
scroll to position [1230, 0]
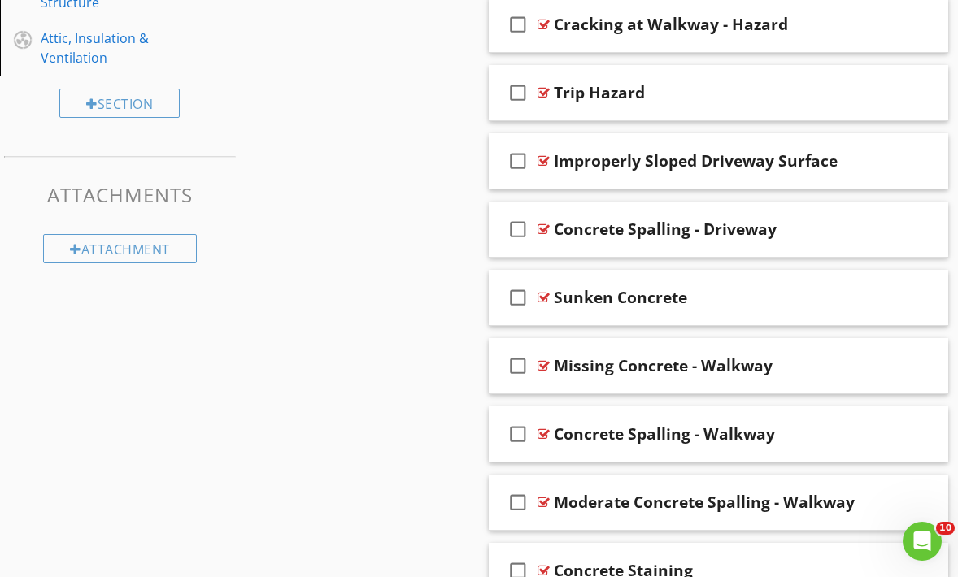
click at [441, 331] on div "Sections Inspection Details Roof Chimney, Fireplace, or Stove Exterior Detached…" at bounding box center [479, 142] width 958 height 2385
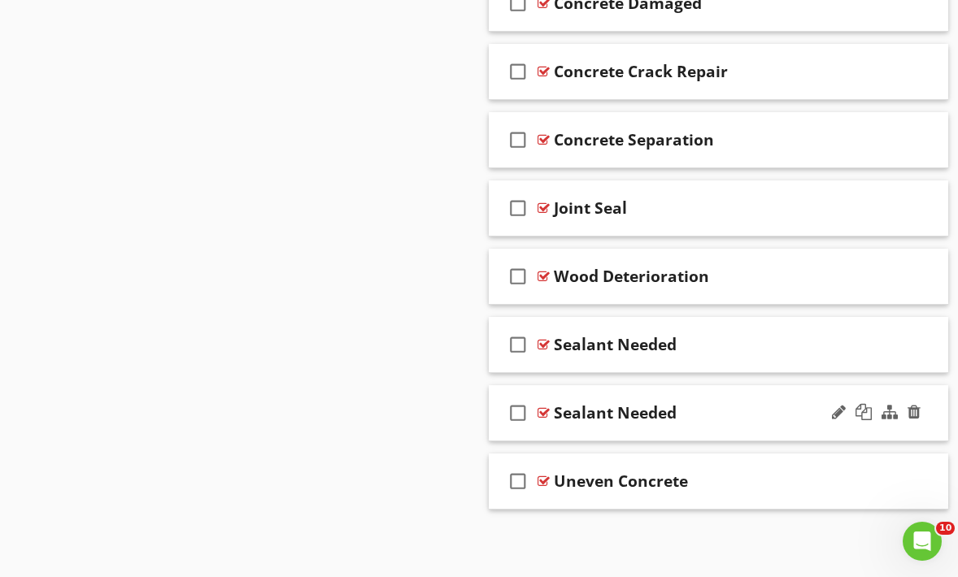
scroll to position [2001, 0]
click at [603, 368] on div "check_box_outline_blank Sealant Needed" at bounding box center [718, 346] width 459 height 56
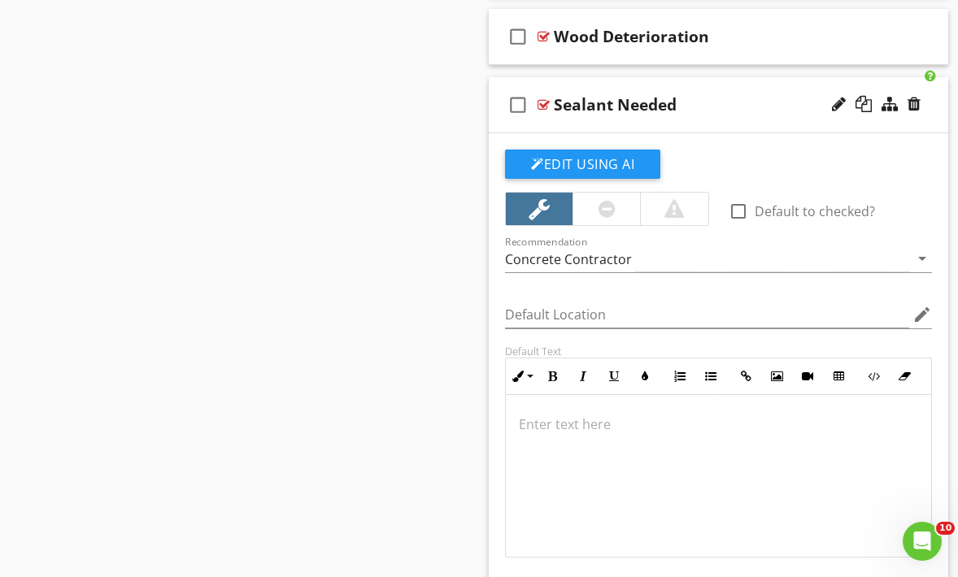
scroll to position [2241, 0]
click at [919, 100] on div at bounding box center [914, 105] width 13 height 16
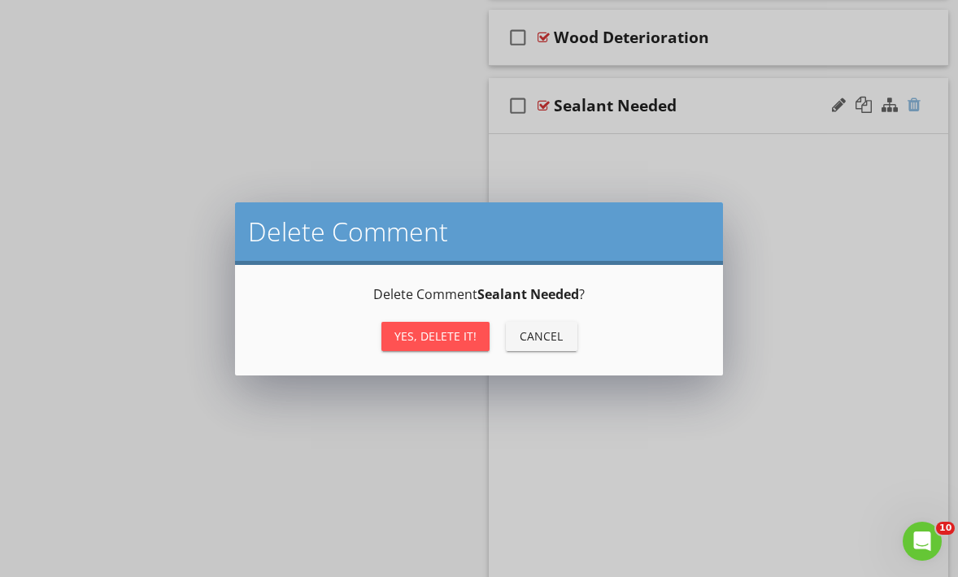
scroll to position [2001, 0]
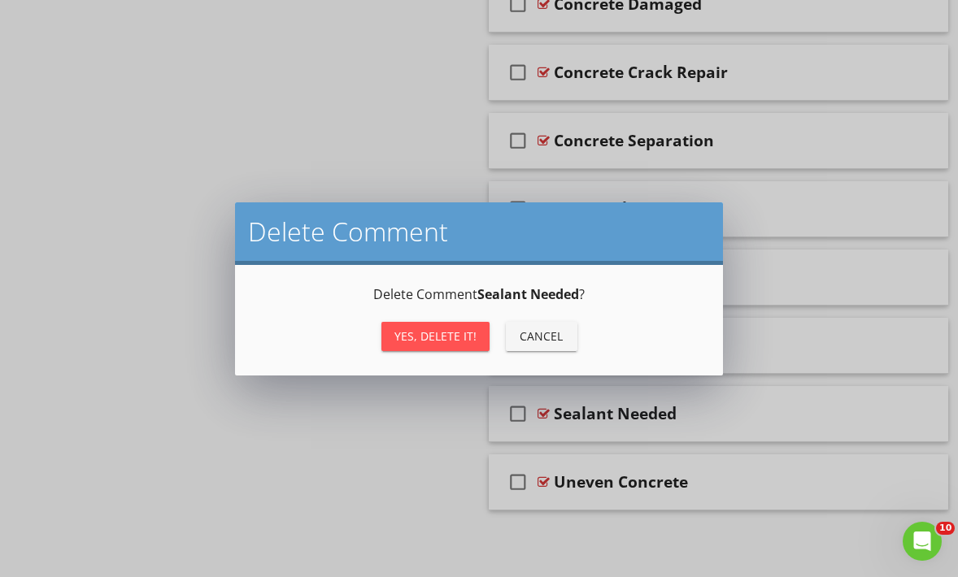
click at [434, 327] on button "Yes, Delete it!" at bounding box center [435, 336] width 108 height 29
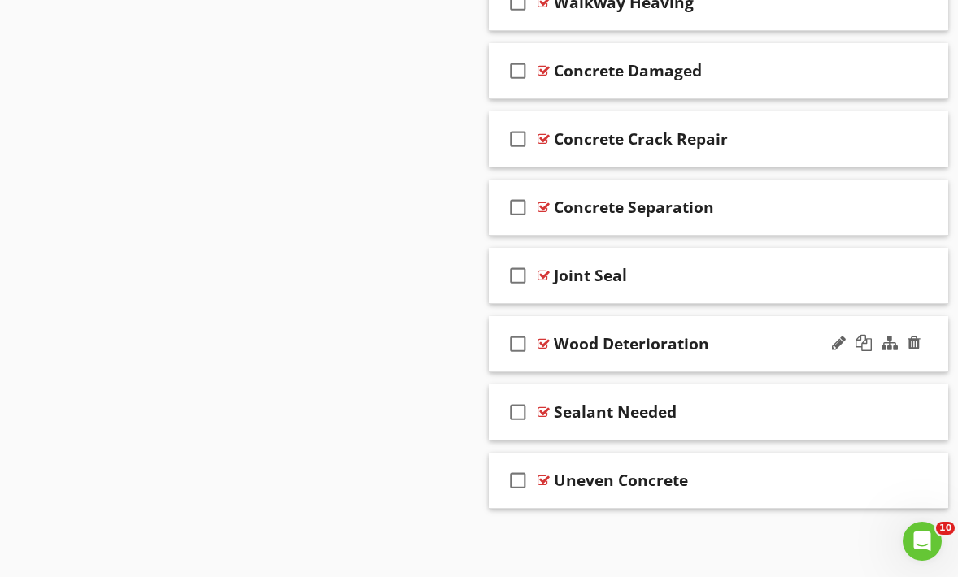
scroll to position [1933, 0]
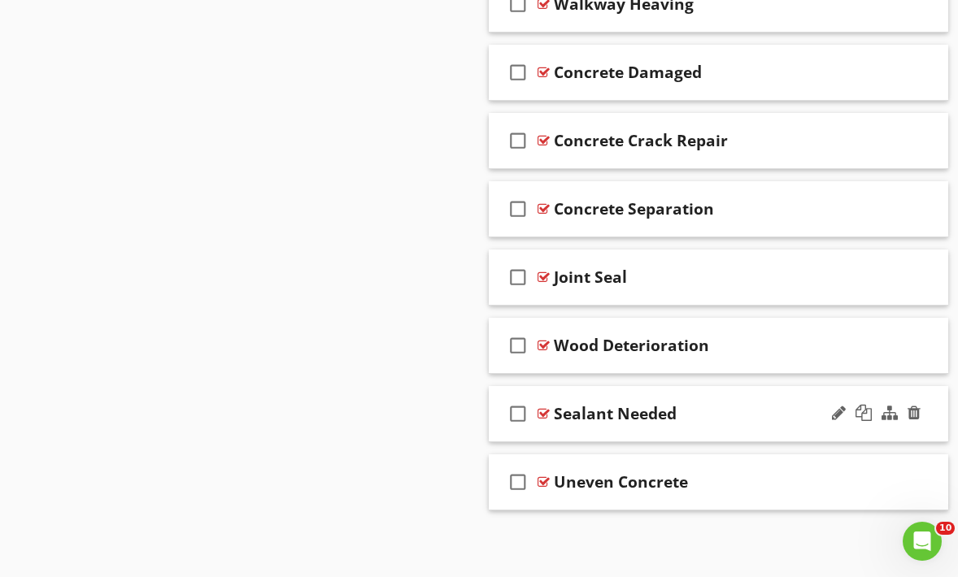
click at [575, 390] on div "check_box_outline_blank Sealant Needed" at bounding box center [718, 414] width 459 height 56
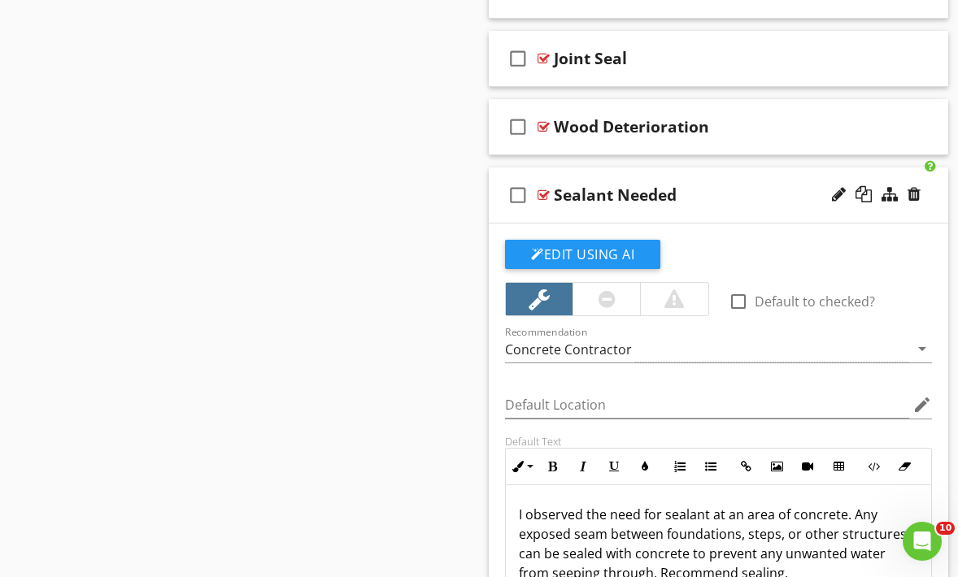
scroll to position [2153, 0]
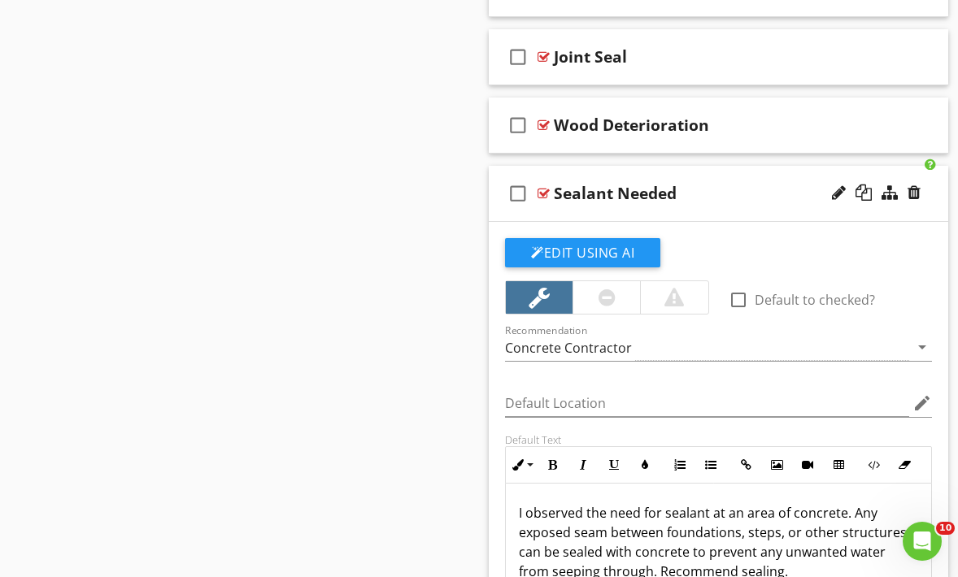
click at [573, 172] on div "check_box_outline_blank Sealant Needed" at bounding box center [718, 194] width 459 height 56
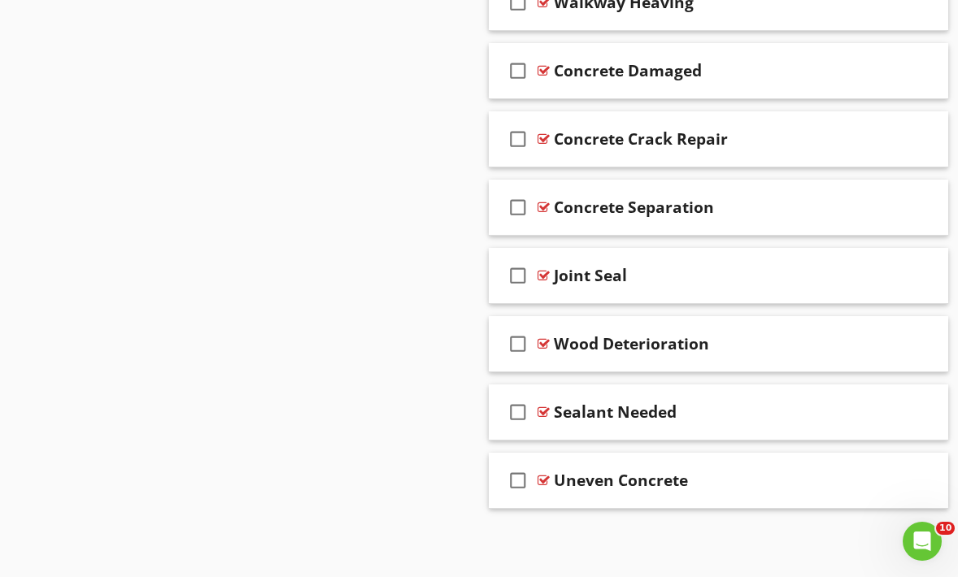
scroll to position [1933, 0]
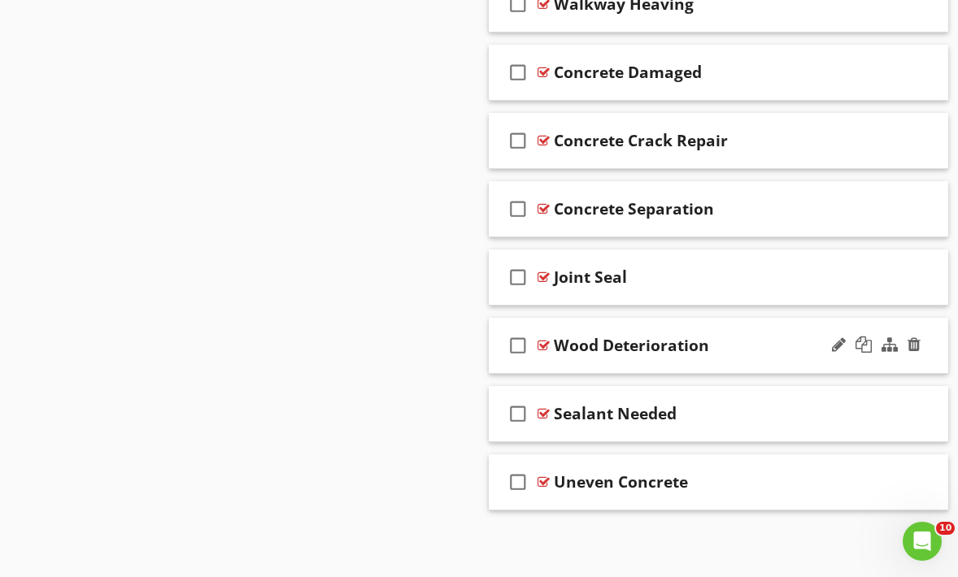
click at [561, 320] on div "check_box_outline_blank Wood Deterioration" at bounding box center [718, 346] width 459 height 56
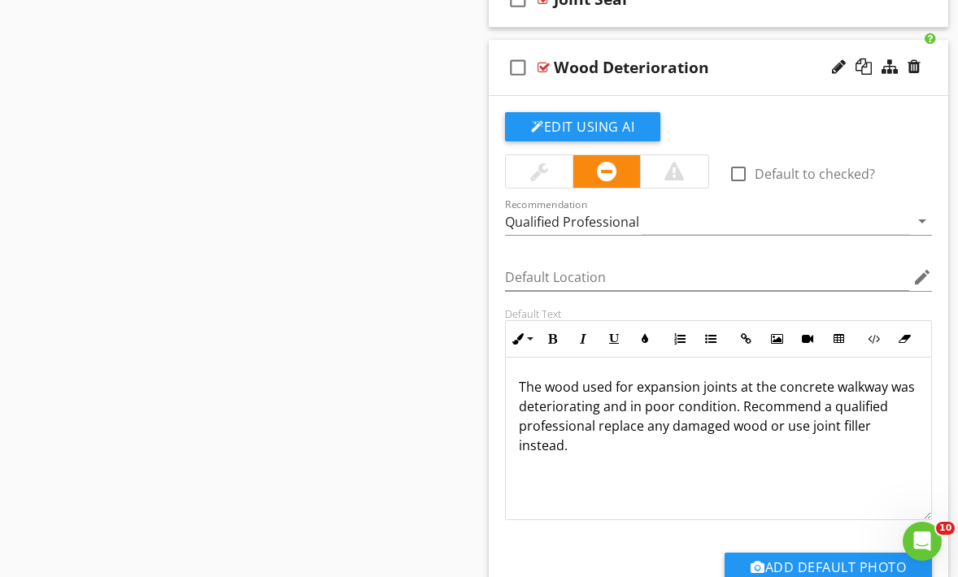
scroll to position [2212, 0]
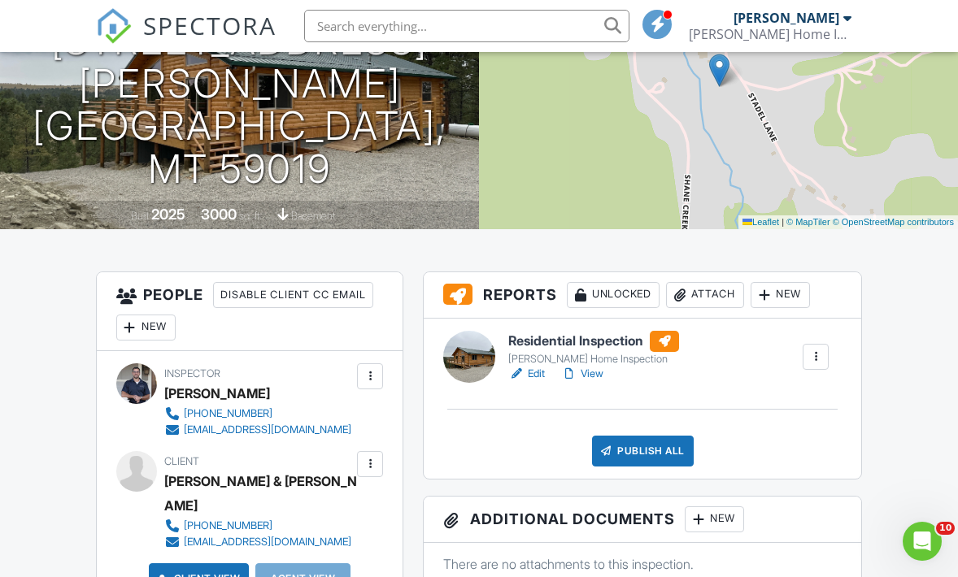
scroll to position [217, 0]
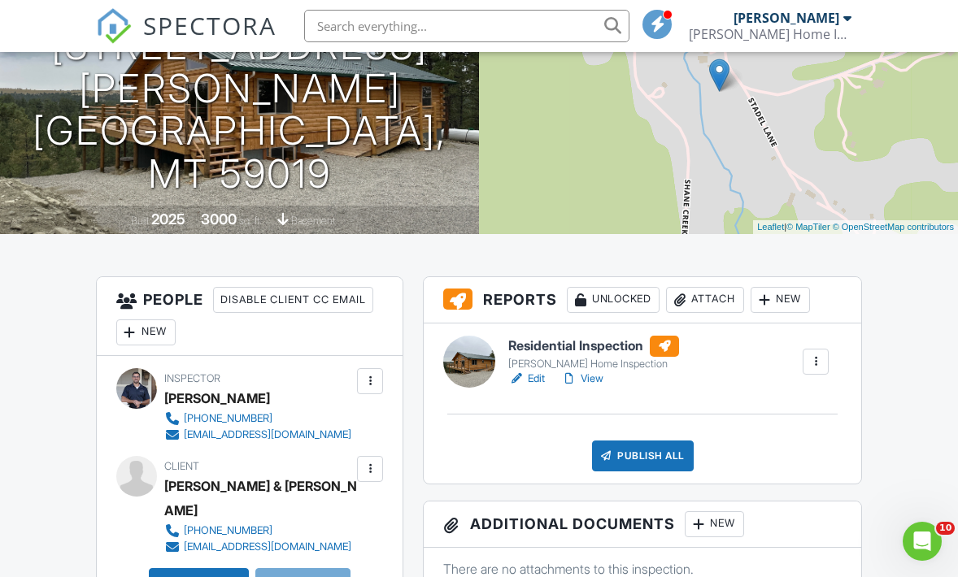
click at [603, 380] on link "View" at bounding box center [582, 379] width 42 height 16
